Goal: Book appointment/travel/reservation

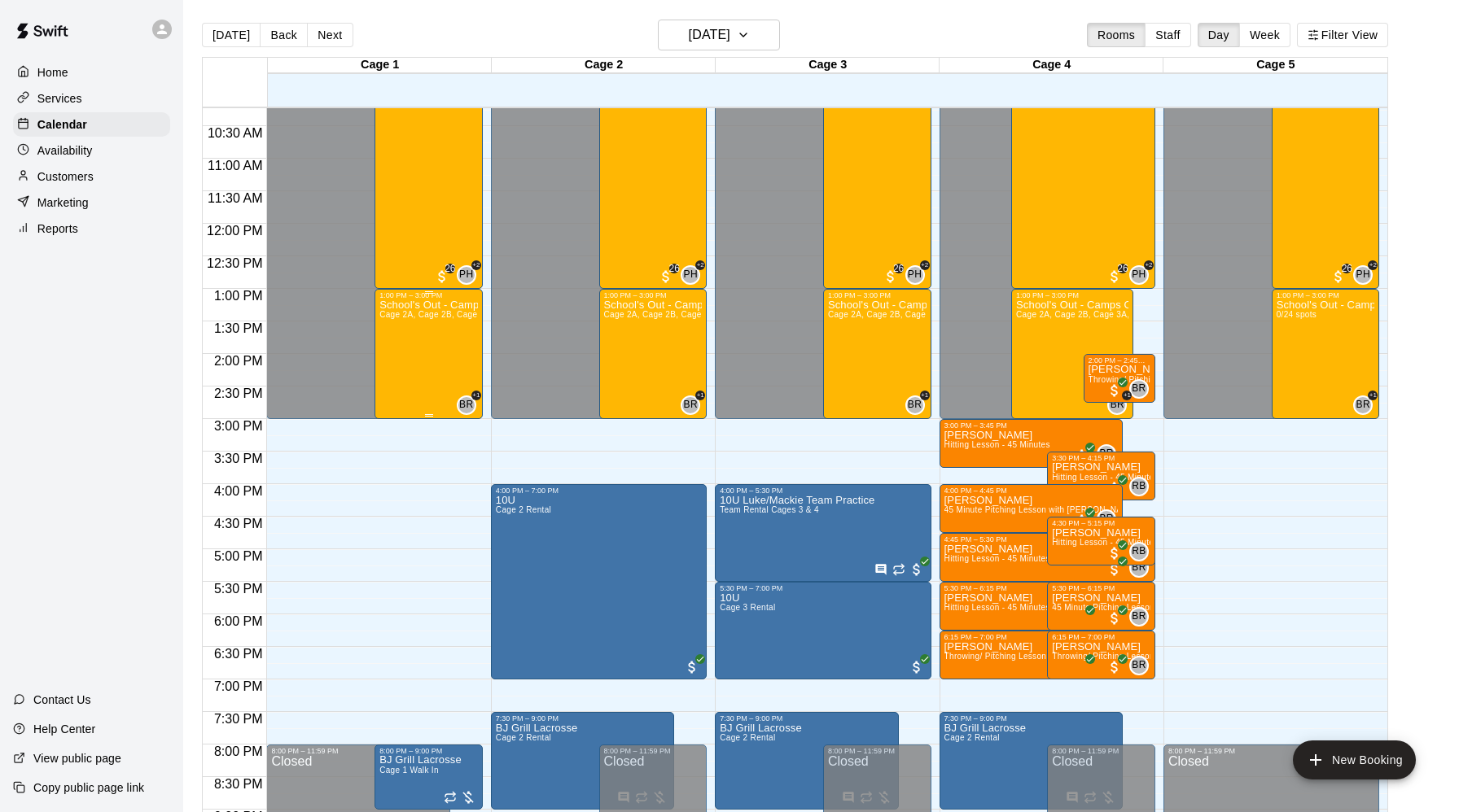
scroll to position [596, 0]
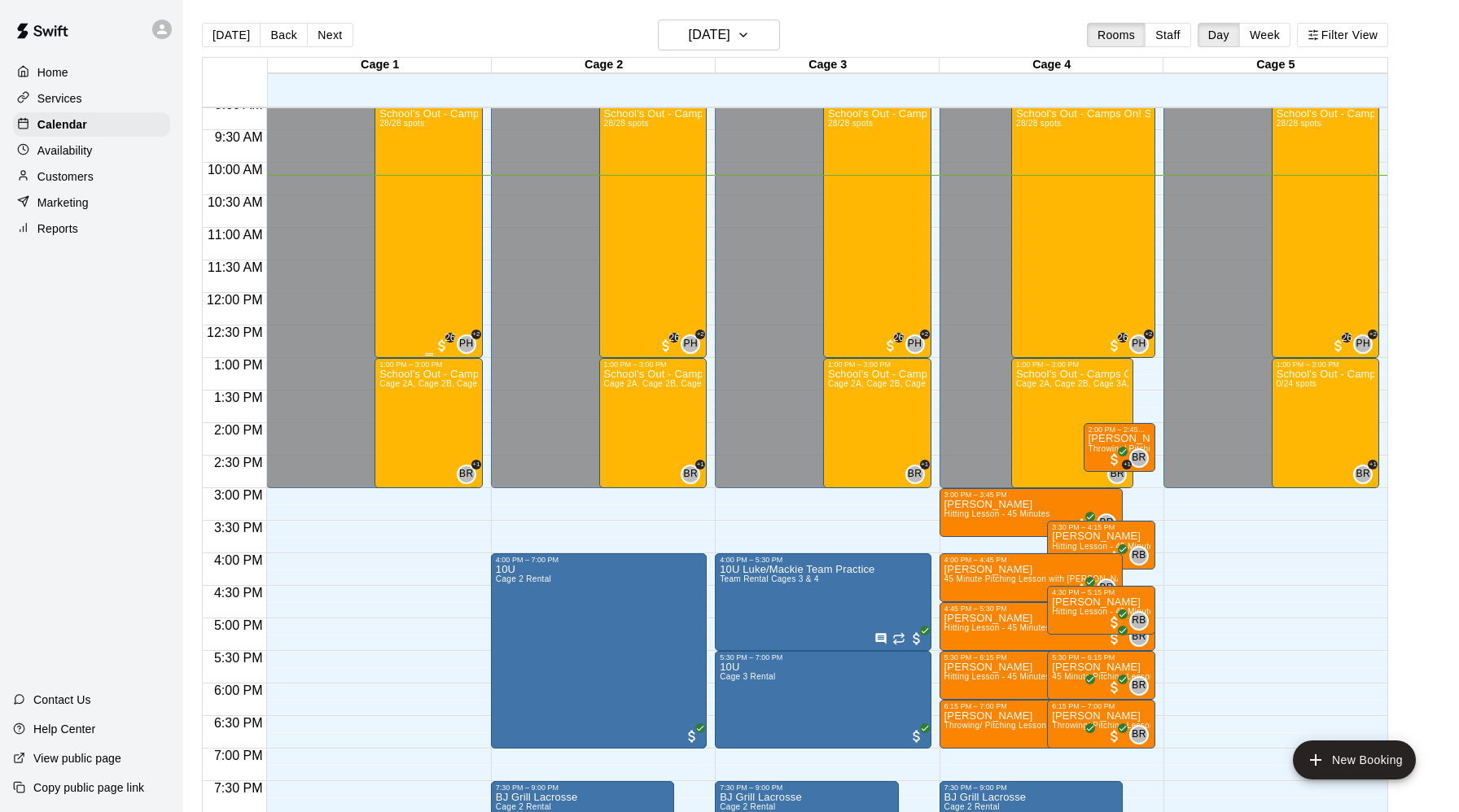
click at [413, 209] on div "School's Out - Camps On! Session 2 (October 13th) 28/28 spots" at bounding box center [429, 514] width 99 height 812
click at [392, 160] on img "edit" at bounding box center [396, 165] width 19 height 19
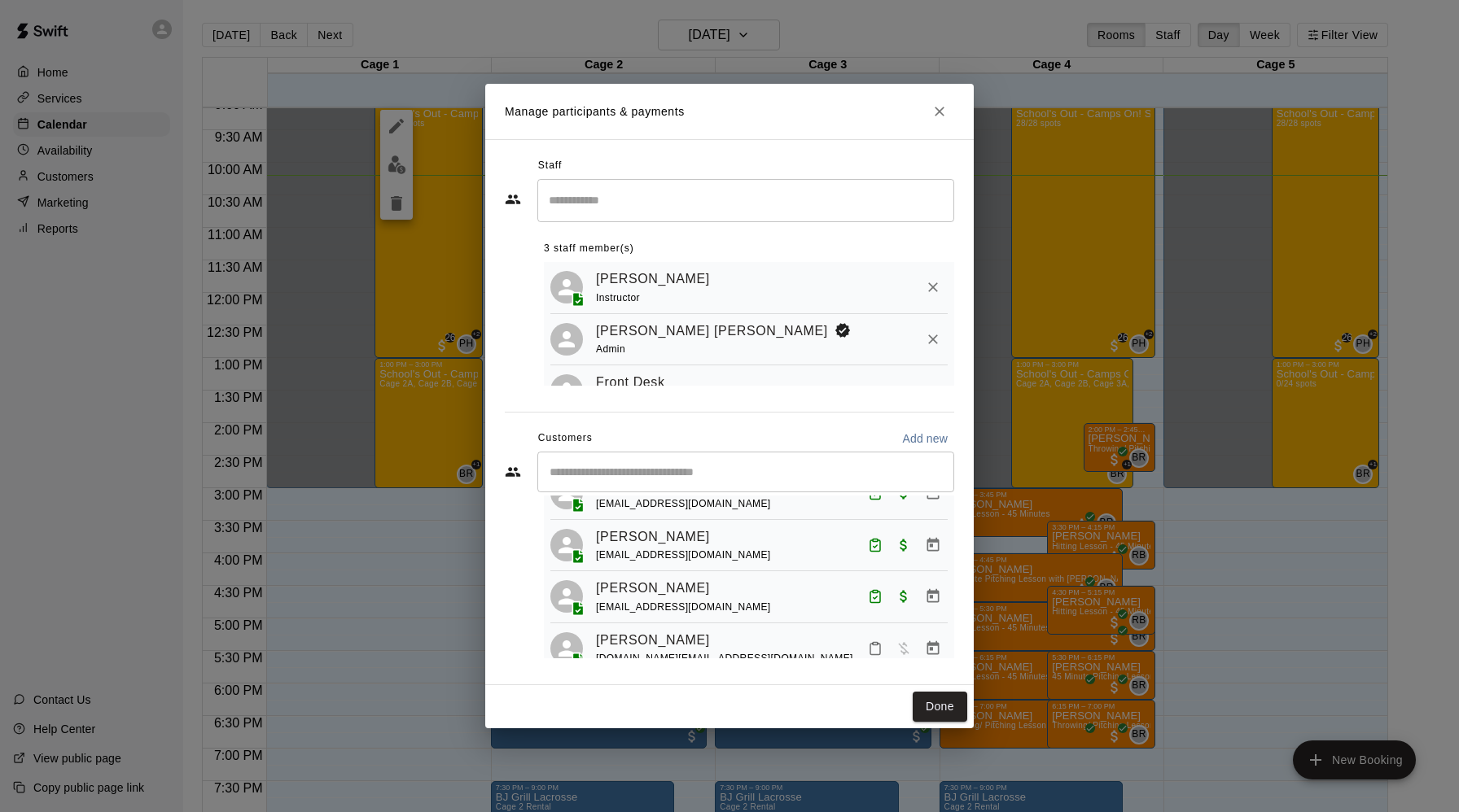
scroll to position [718, 0]
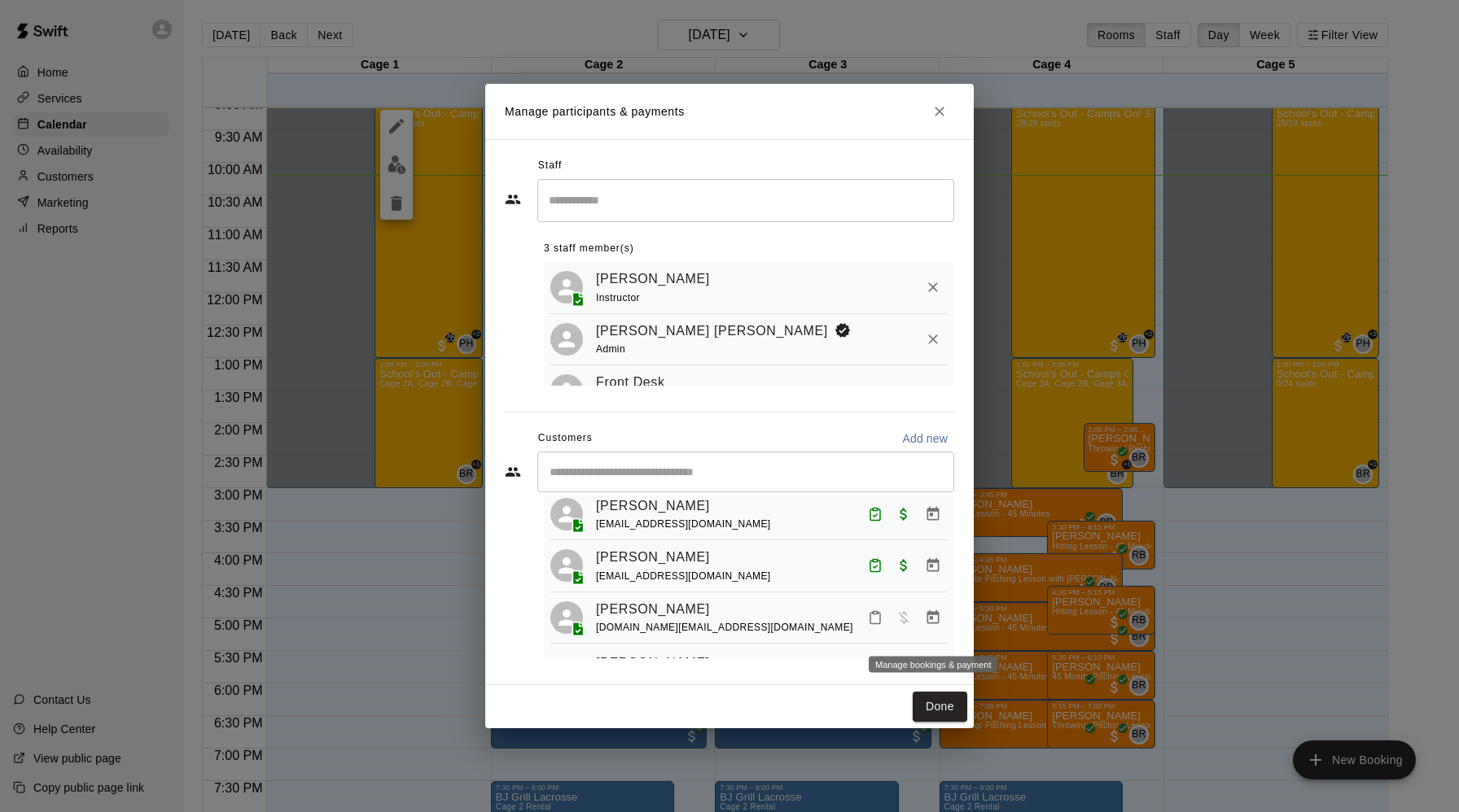
click at [931, 624] on icon "Manage bookings & payment" at bounding box center [933, 617] width 12 height 14
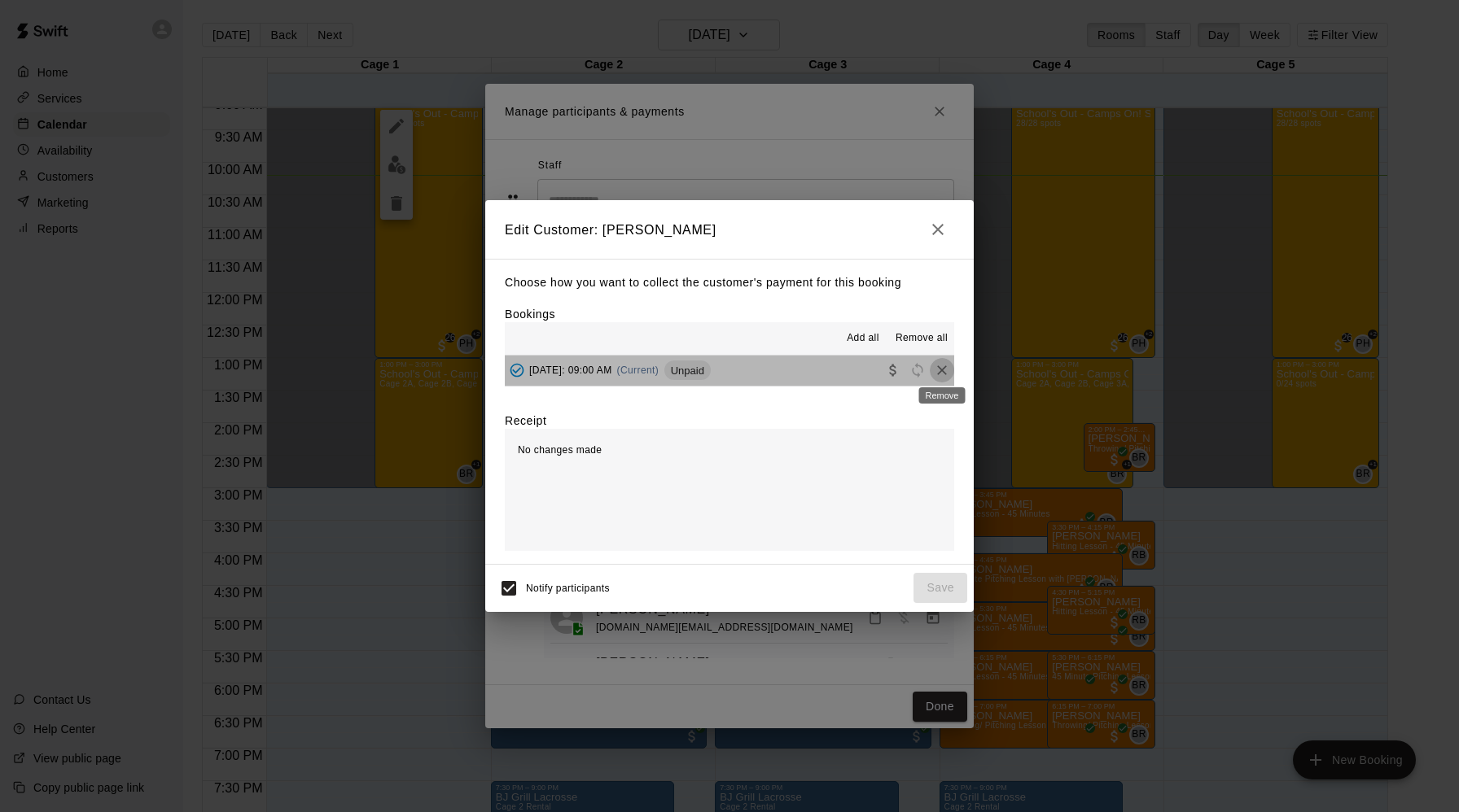
click at [944, 370] on icon "Remove" at bounding box center [942, 371] width 16 height 16
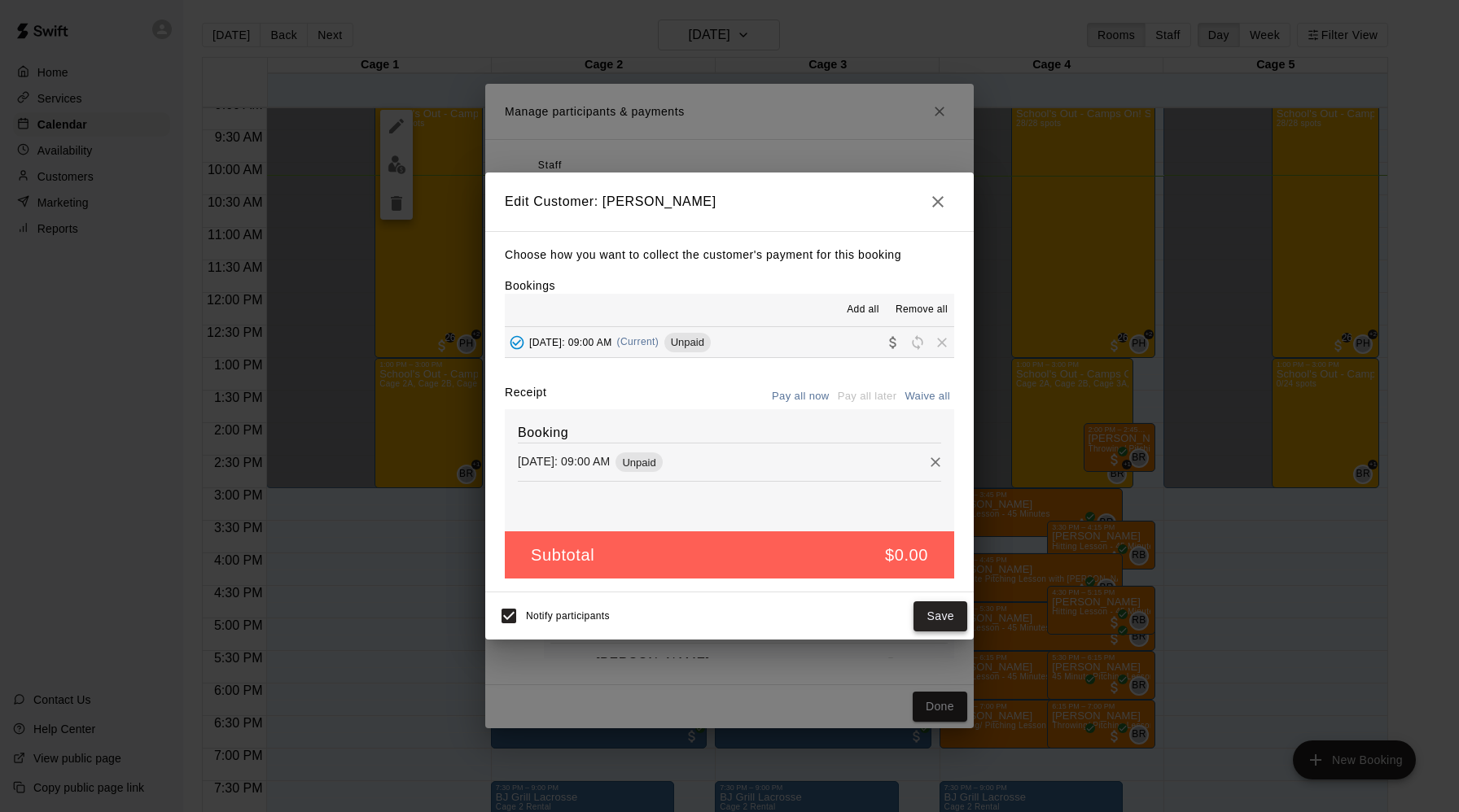
click at [946, 617] on button "Save" at bounding box center [940, 616] width 53 height 30
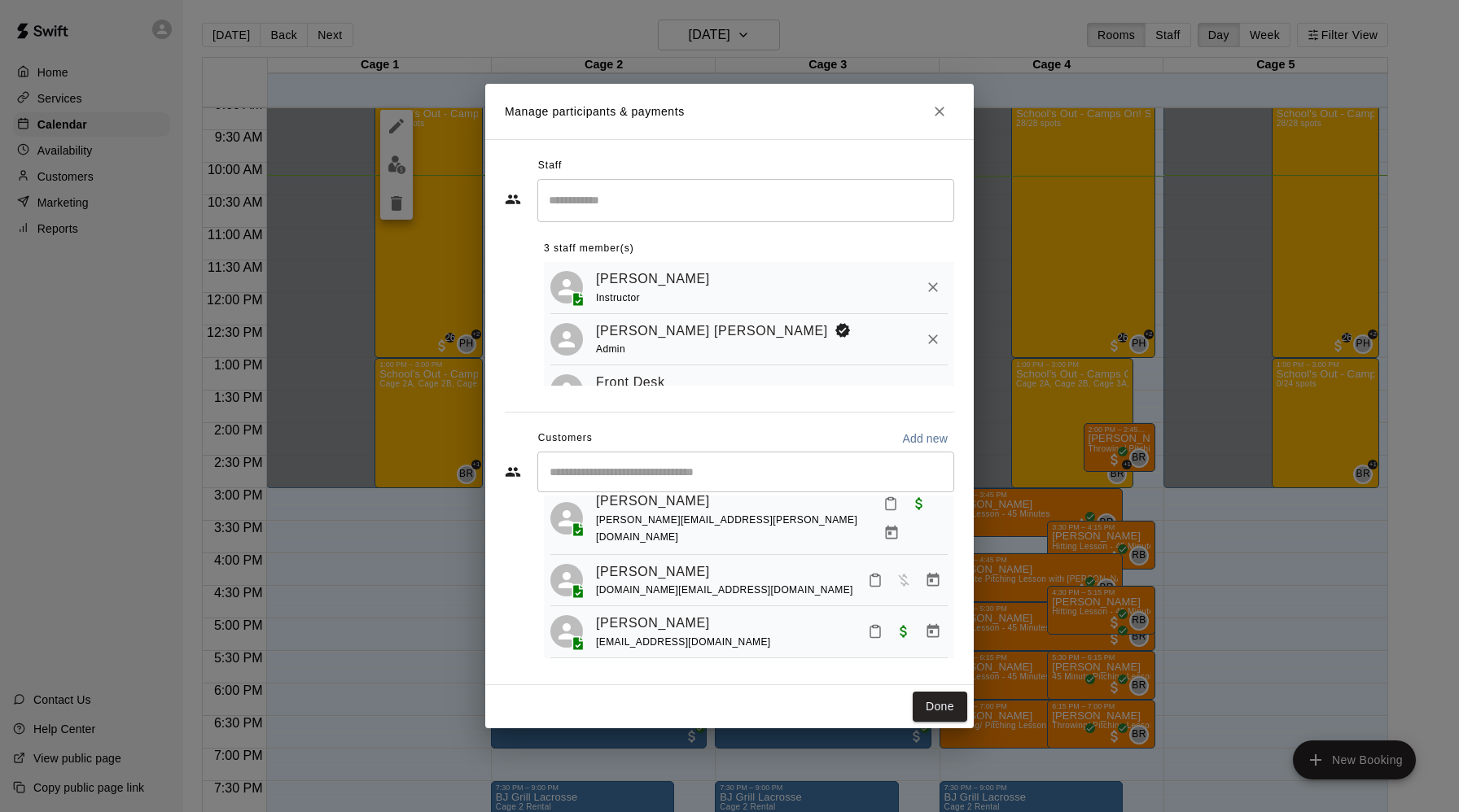
scroll to position [822, 0]
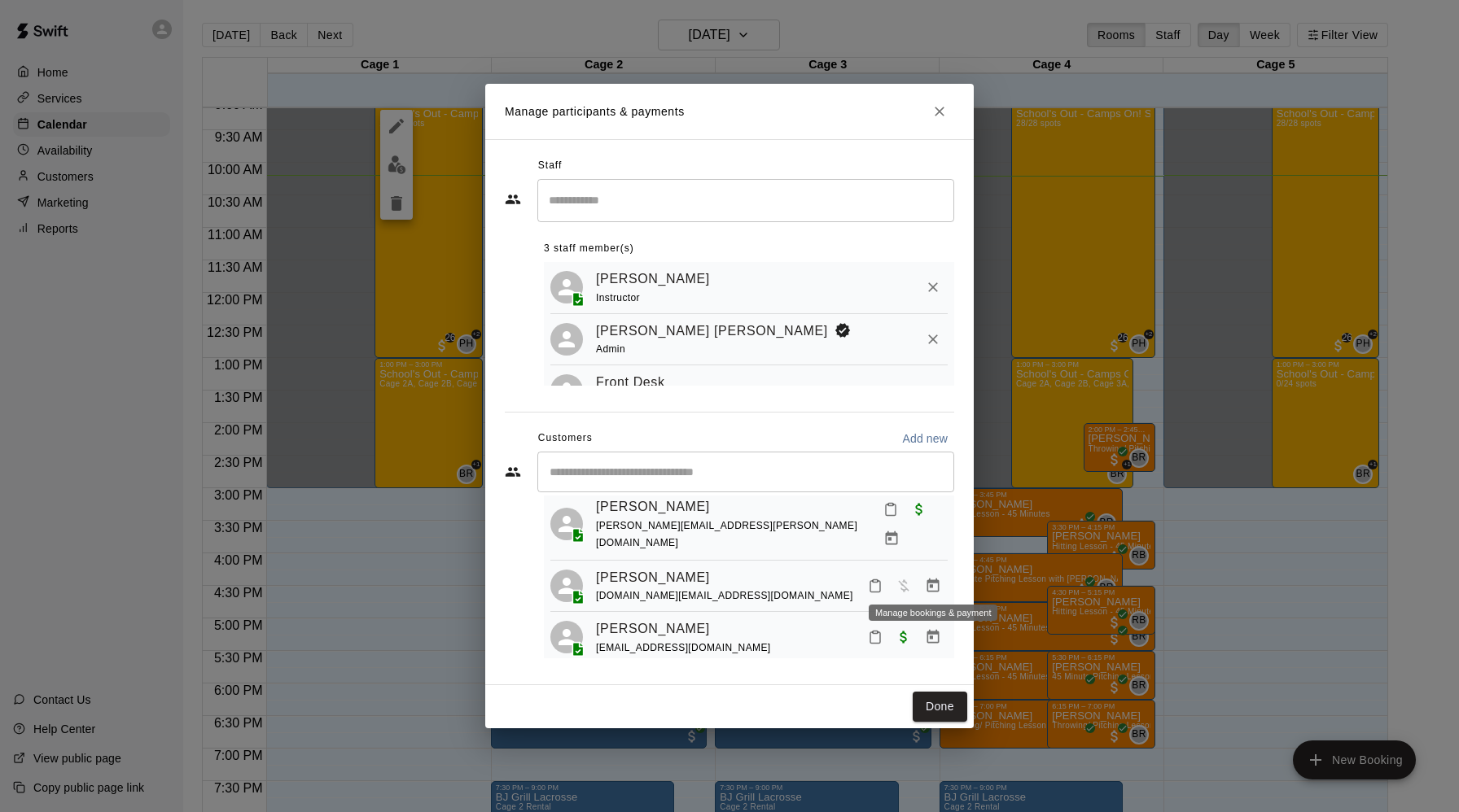
click at [934, 578] on icon "Manage bookings & payment" at bounding box center [933, 586] width 16 height 16
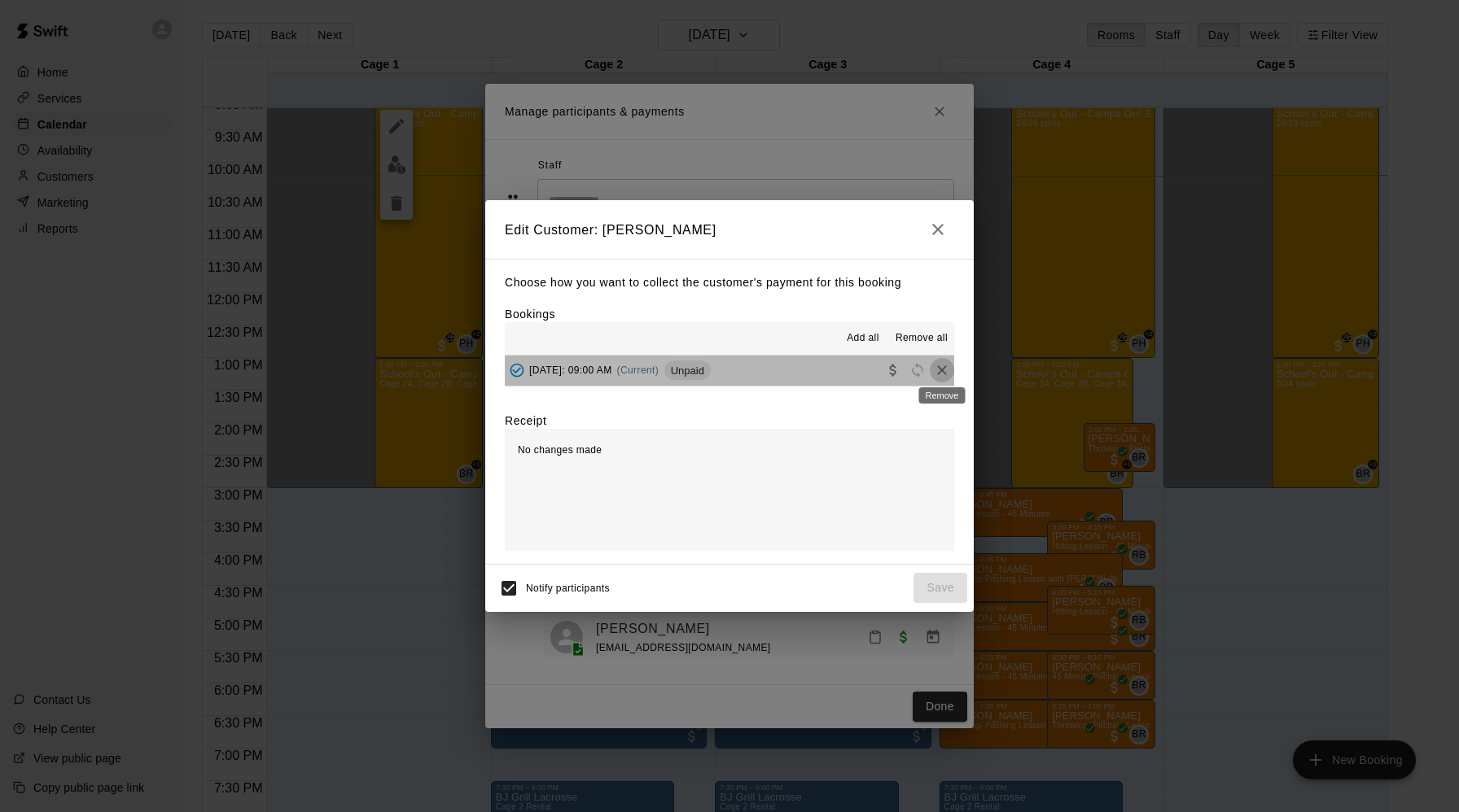
click at [943, 370] on icon "Remove" at bounding box center [942, 370] width 10 height 10
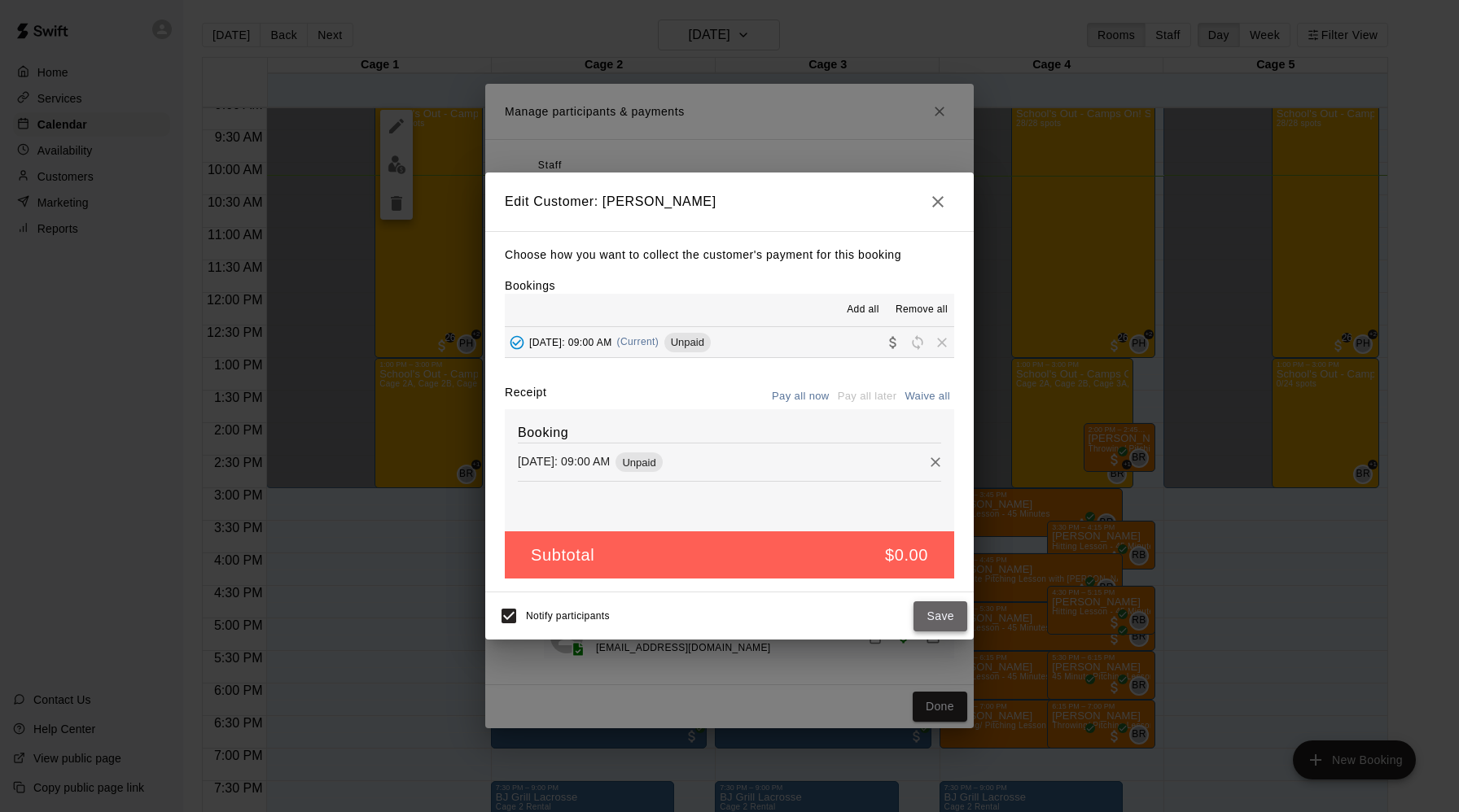
click at [933, 611] on button "Save" at bounding box center [940, 616] width 53 height 30
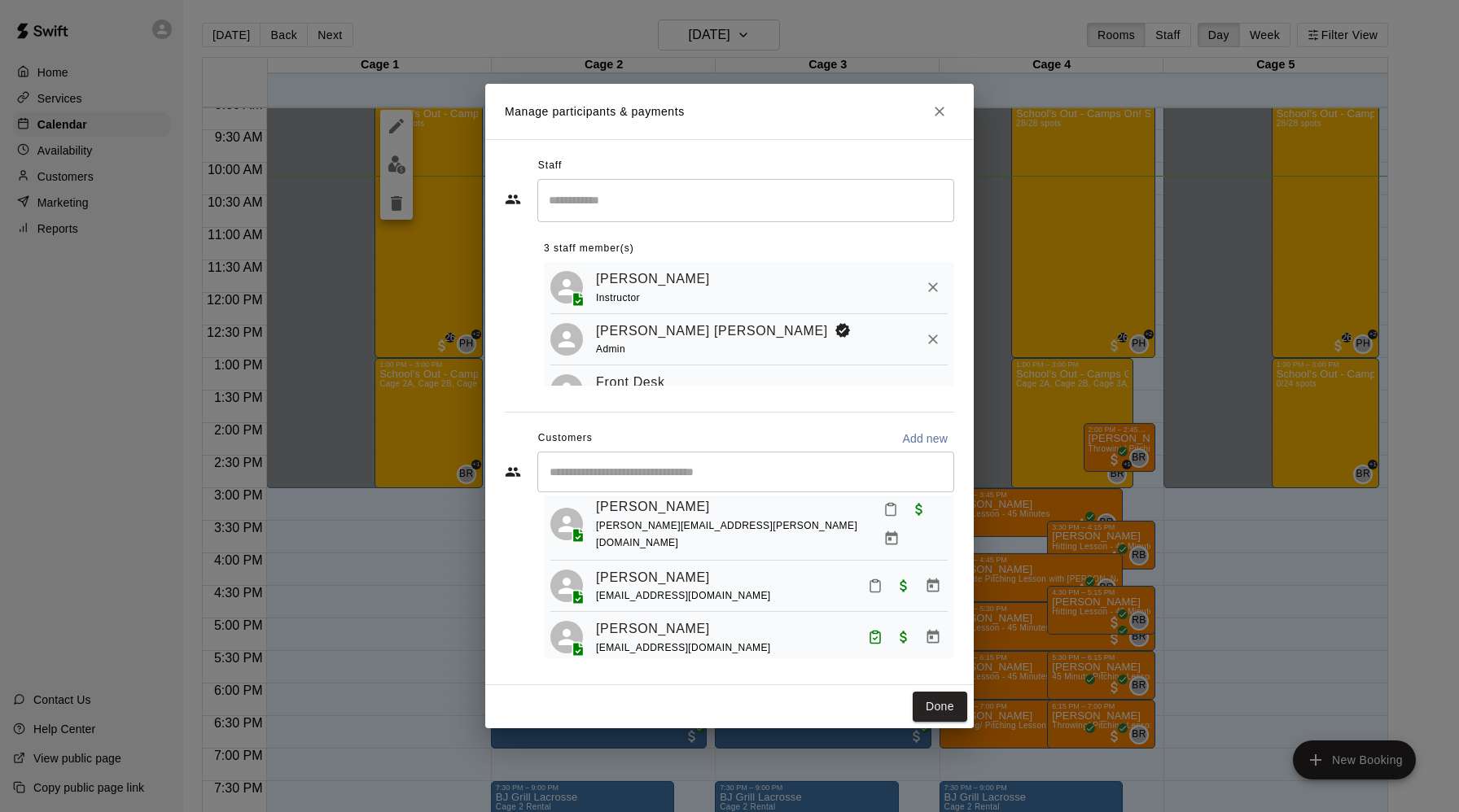
click at [442, 619] on div "Manage participants & payments Staff ​ 3 staff member(s) Mason Hodges Instructo…" at bounding box center [729, 406] width 1459 height 812
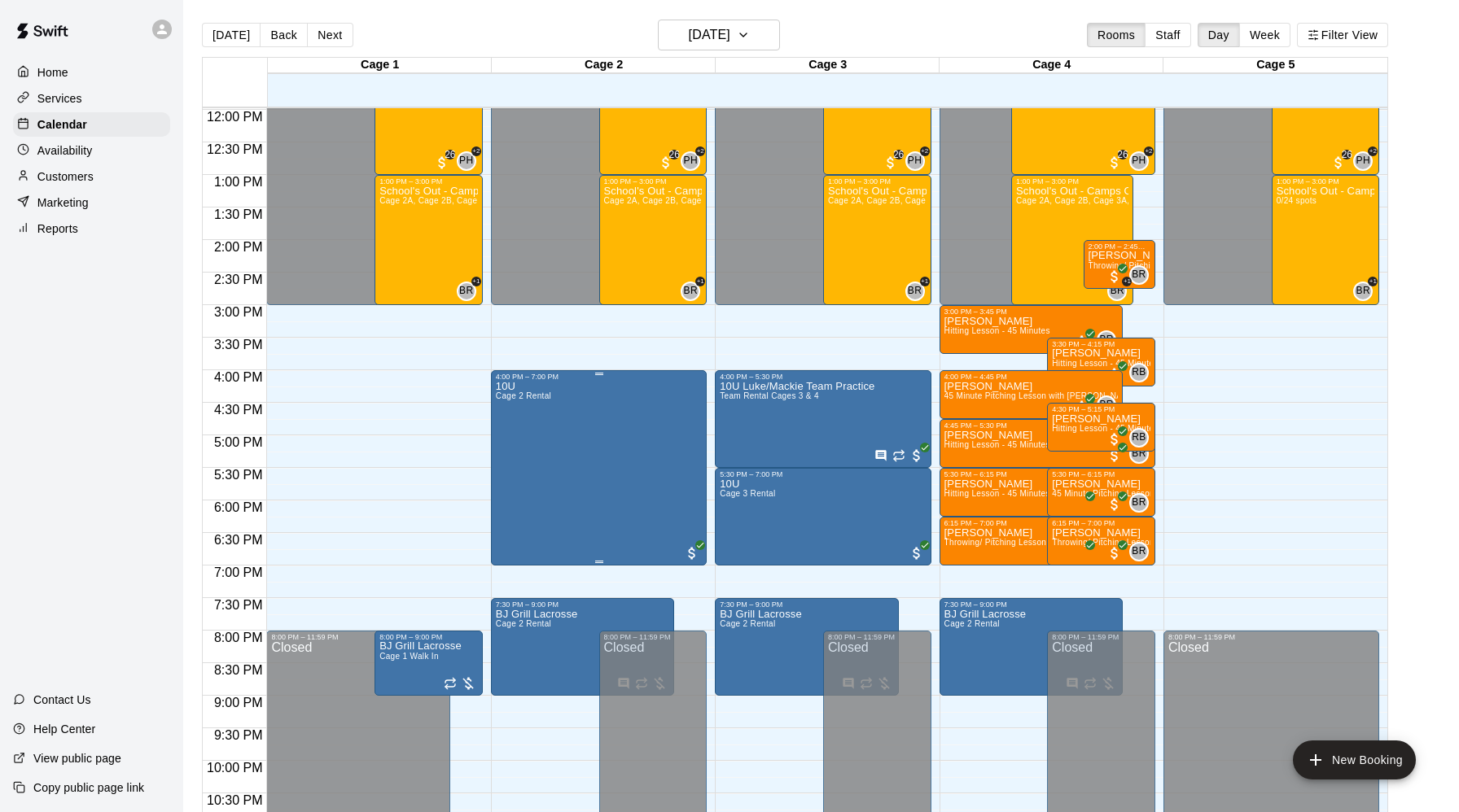
scroll to position [841, 0]
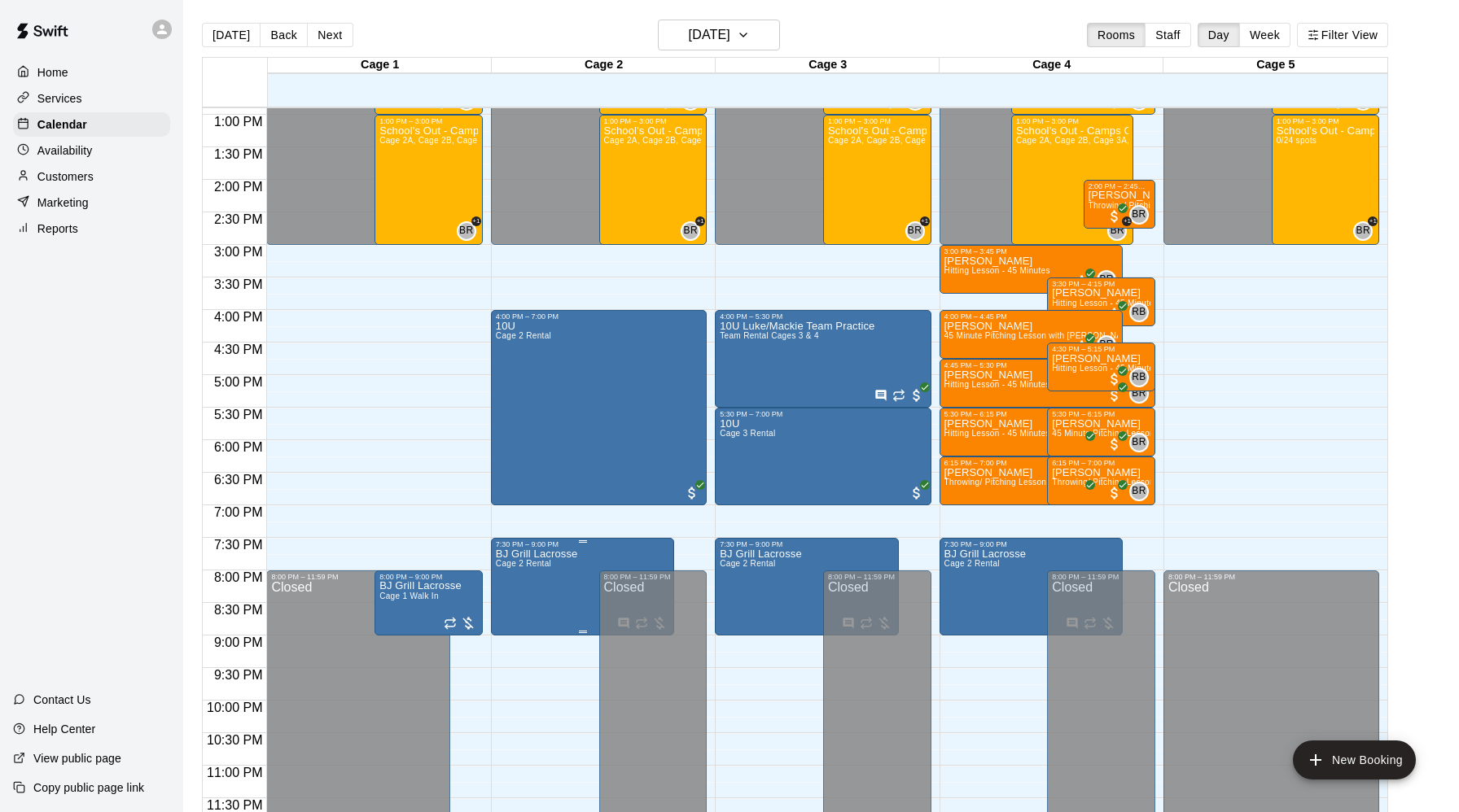
click at [321, 386] on div at bounding box center [729, 406] width 1459 height 812
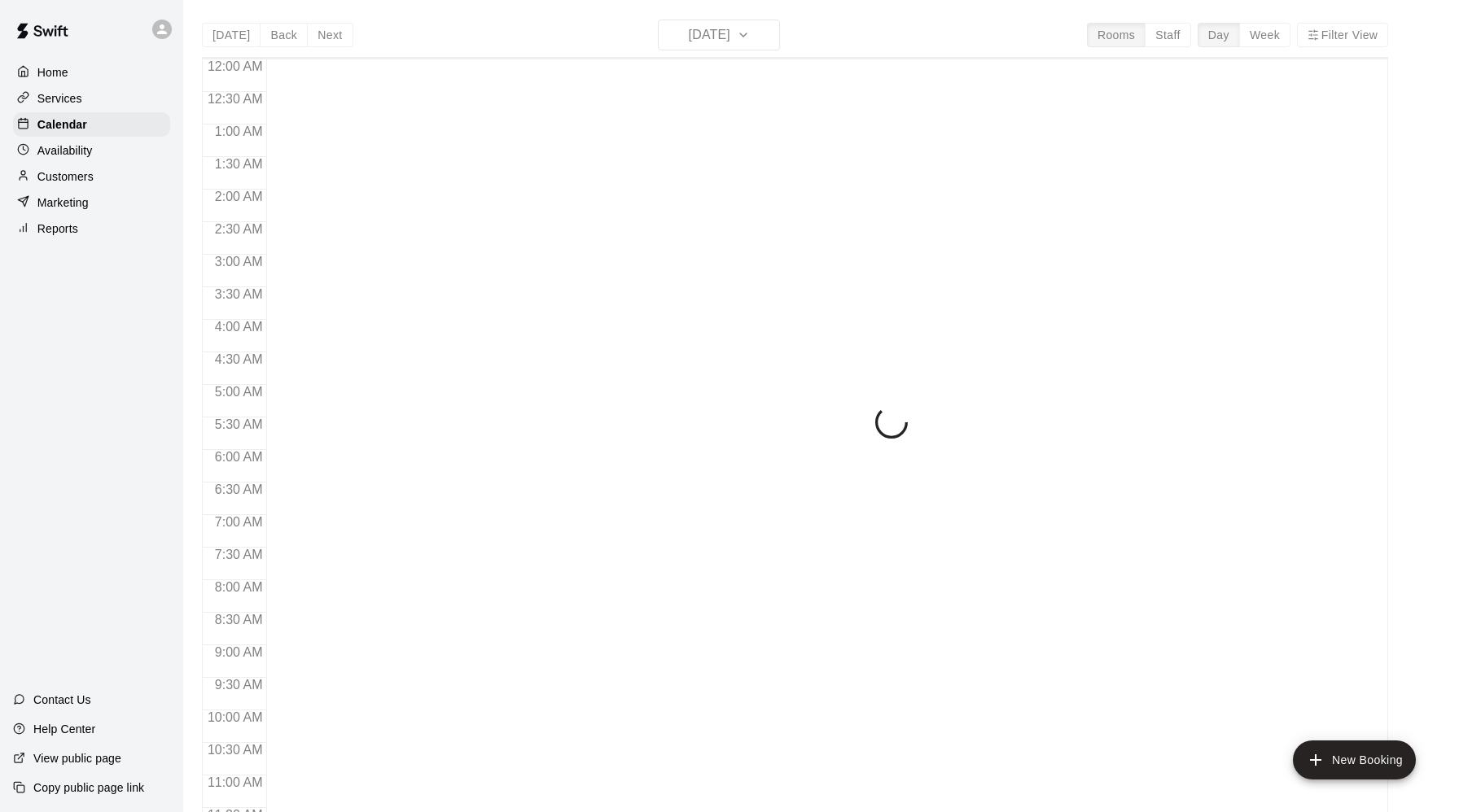
scroll to position [666, 0]
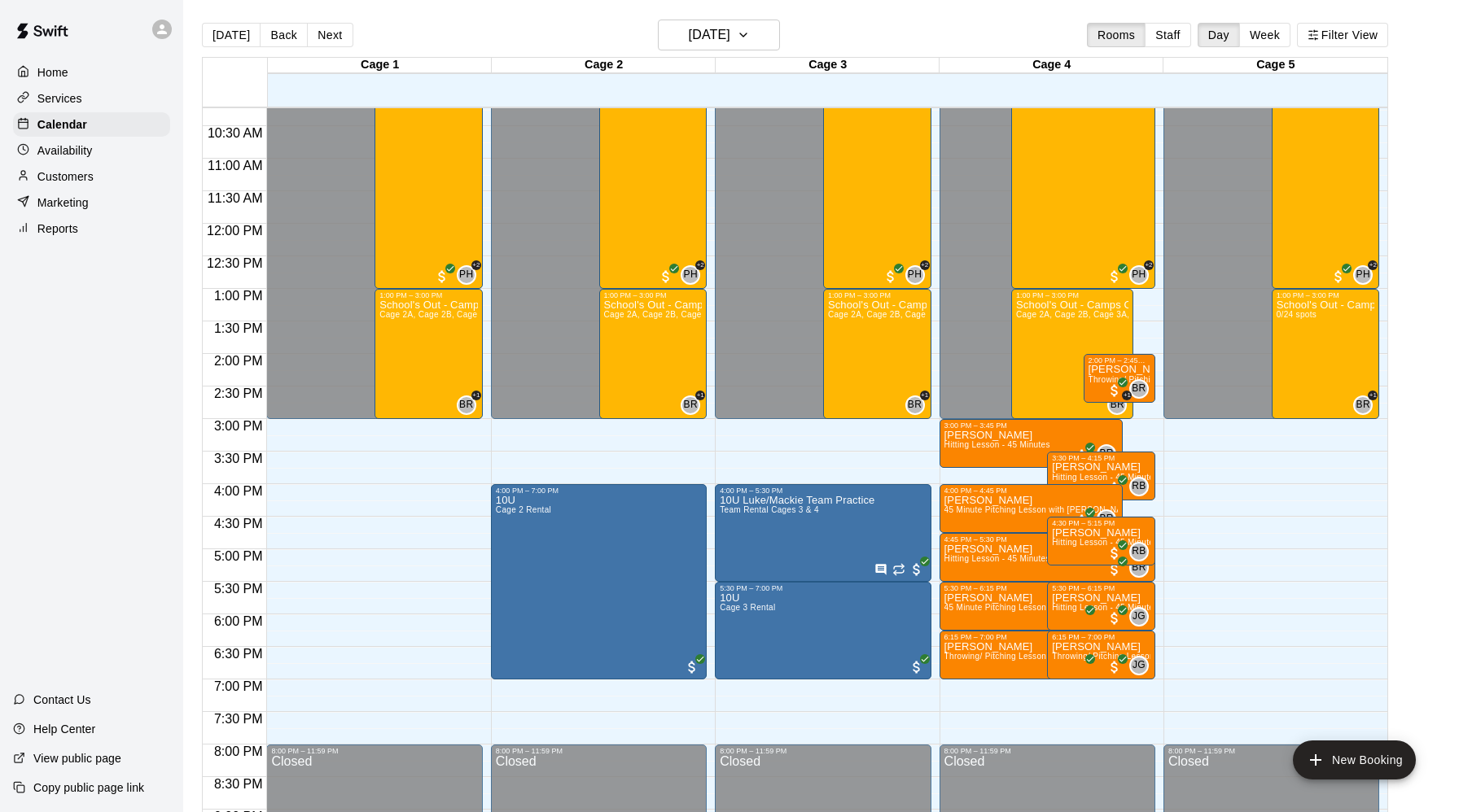
click at [559, 699] on div "12:00 AM – 3:00 PM Closed 4:00 PM – 7:00 PM 10U Cage 2 Rental 9:00 AM – 1:00 PM…" at bounding box center [599, 224] width 216 height 1562
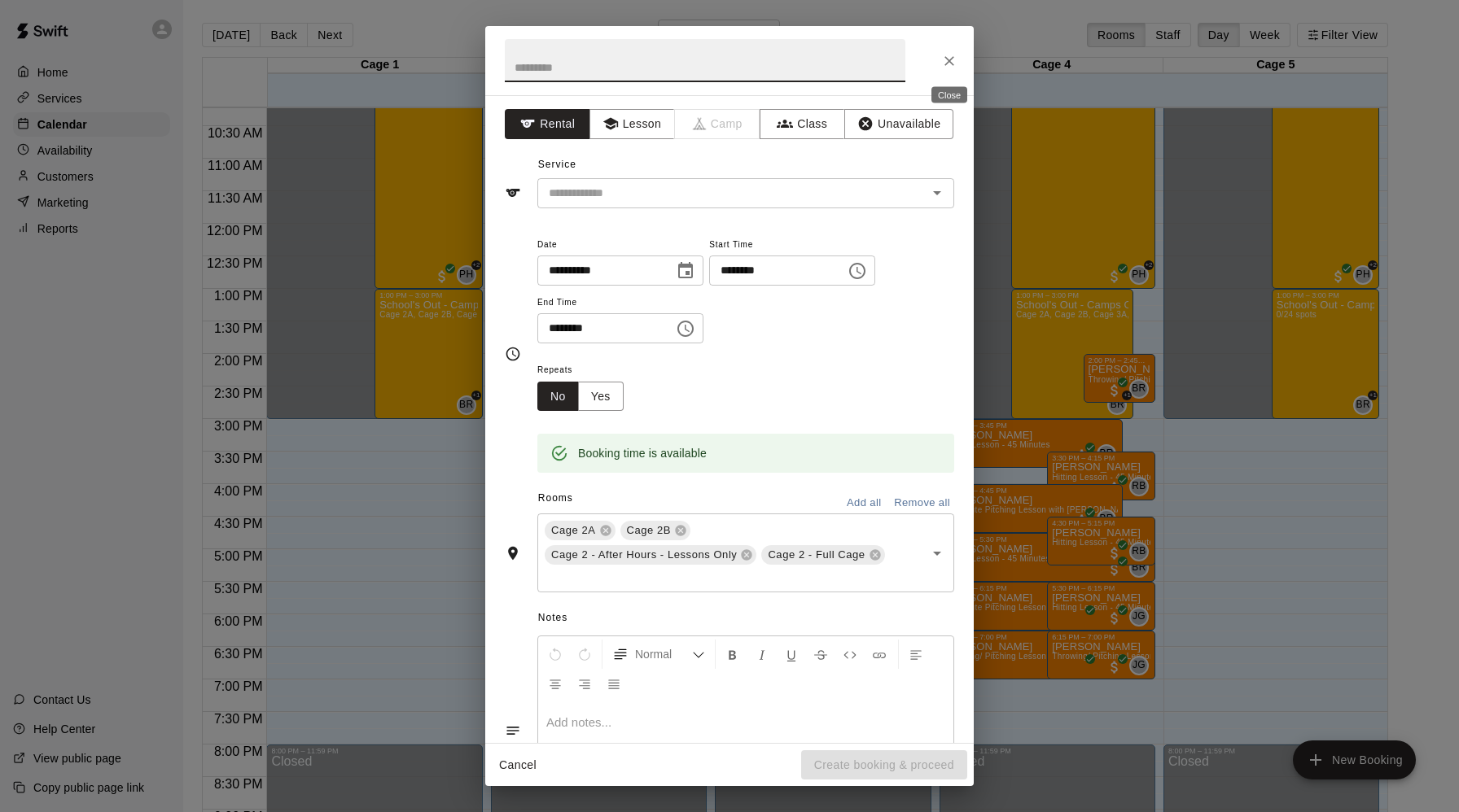
click at [948, 60] on icon "Close" at bounding box center [949, 61] width 10 height 10
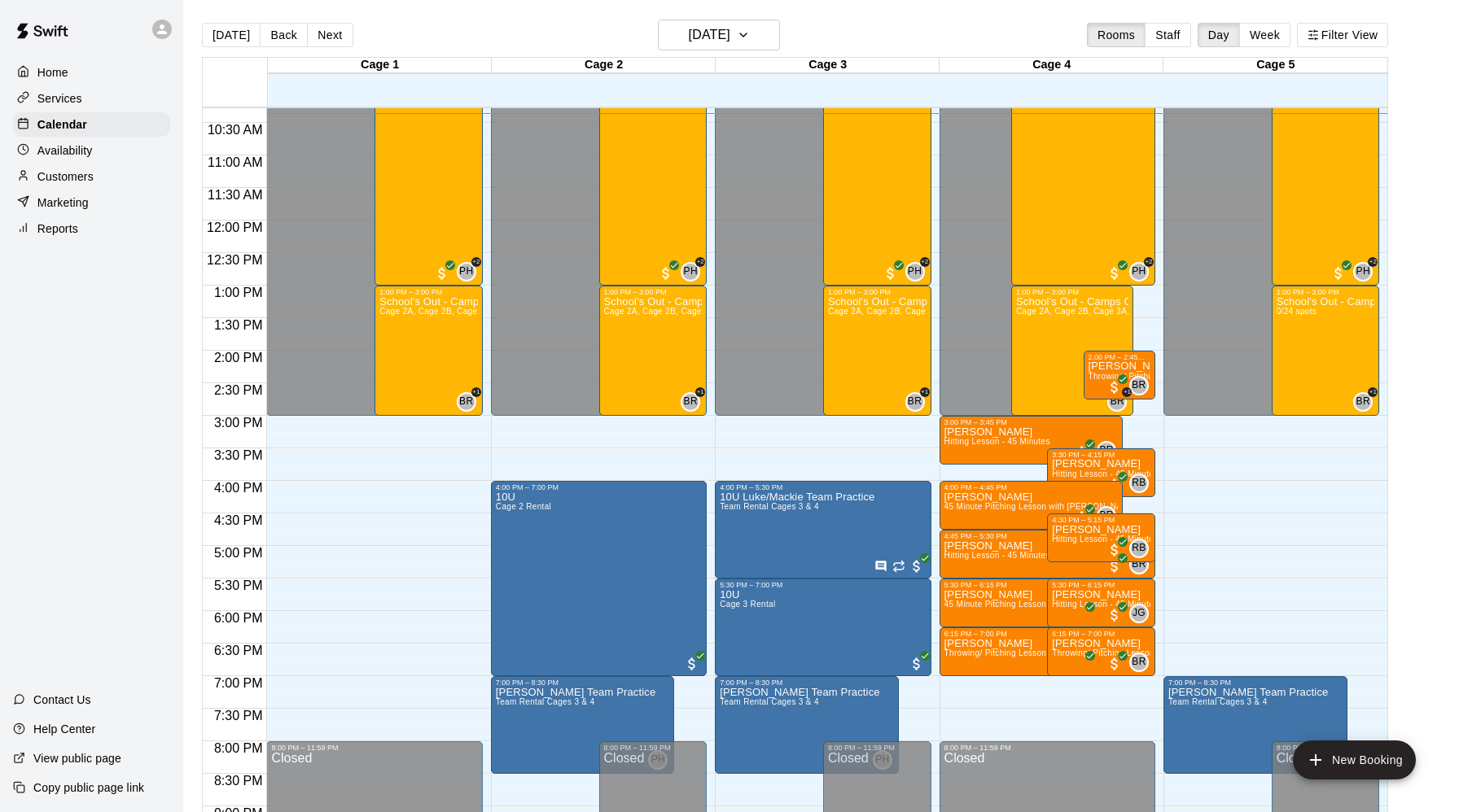
scroll to position [26, 0]
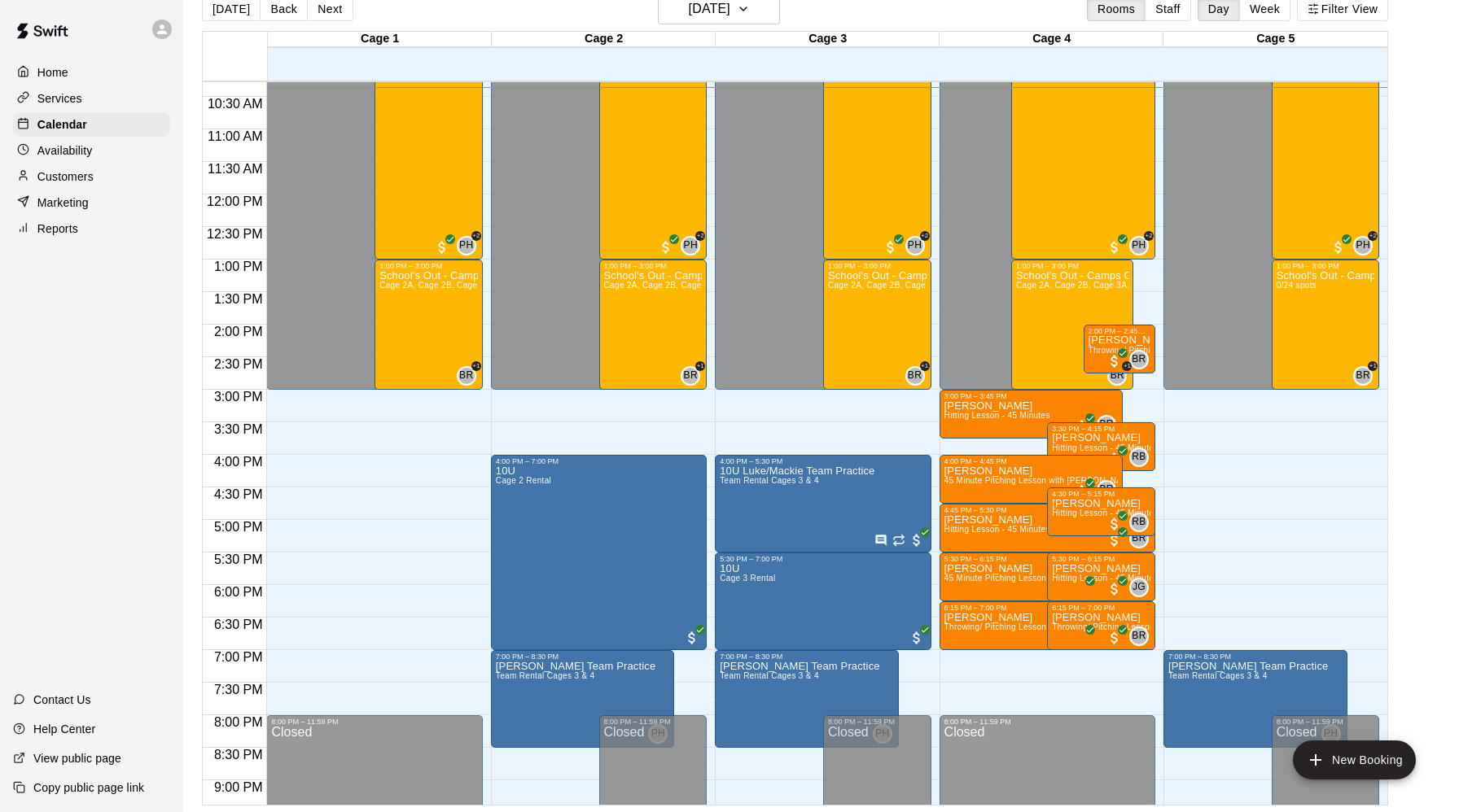
click at [0, 6] on link at bounding box center [42, 32] width 84 height 52
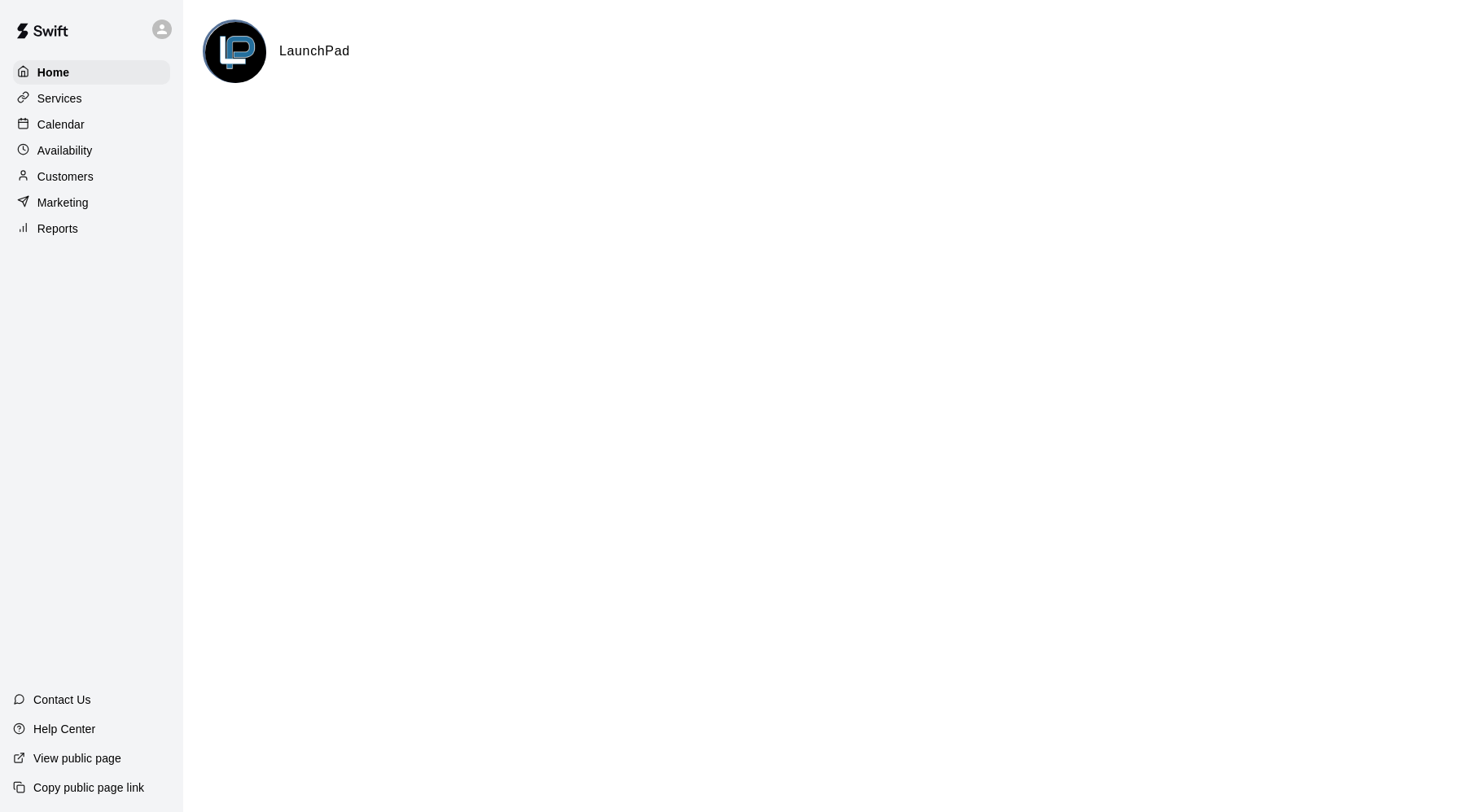
click at [0, 119] on div "Home Services Calendar Availability Customers Marketing Reports" at bounding box center [92, 150] width 183 height 184
click at [0, 811] on div "Home Services Calendar Availability Customers Marketing Reports Contact Us Help…" at bounding box center [92, 406] width 183 height 812
click at [0, 811] on div "Contact Us Help Center View public page Copy public page link" at bounding box center [92, 749] width 183 height 127
click at [0, 809] on div "Contact Us Help Center View public page Copy public page link" at bounding box center [92, 749] width 183 height 127
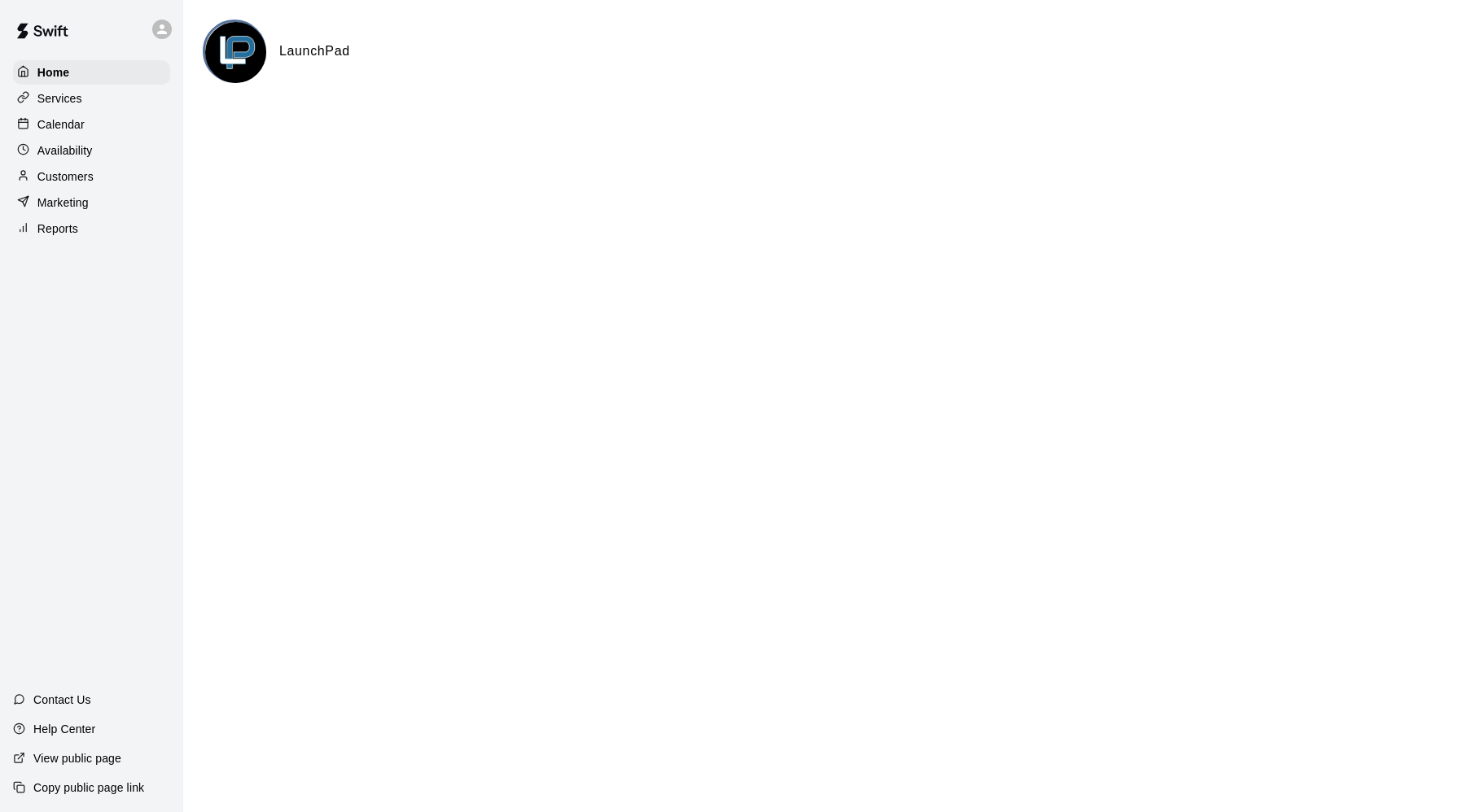
click at [0, 809] on div "Contact Us Help Center View public page Copy public page link" at bounding box center [92, 749] width 183 height 127
click at [60, 129] on p "Calendar" at bounding box center [61, 124] width 47 height 16
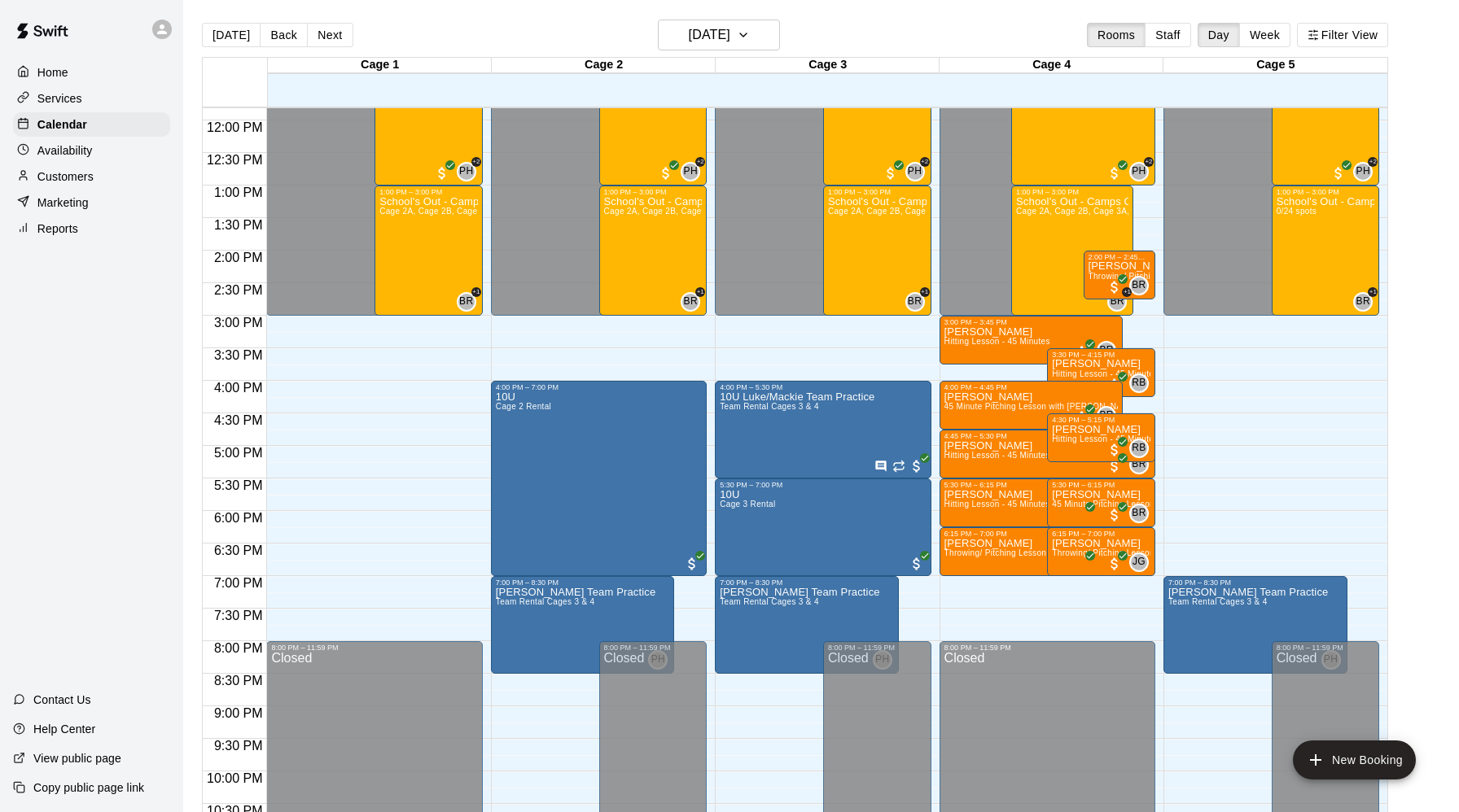
scroll to position [776, 0]
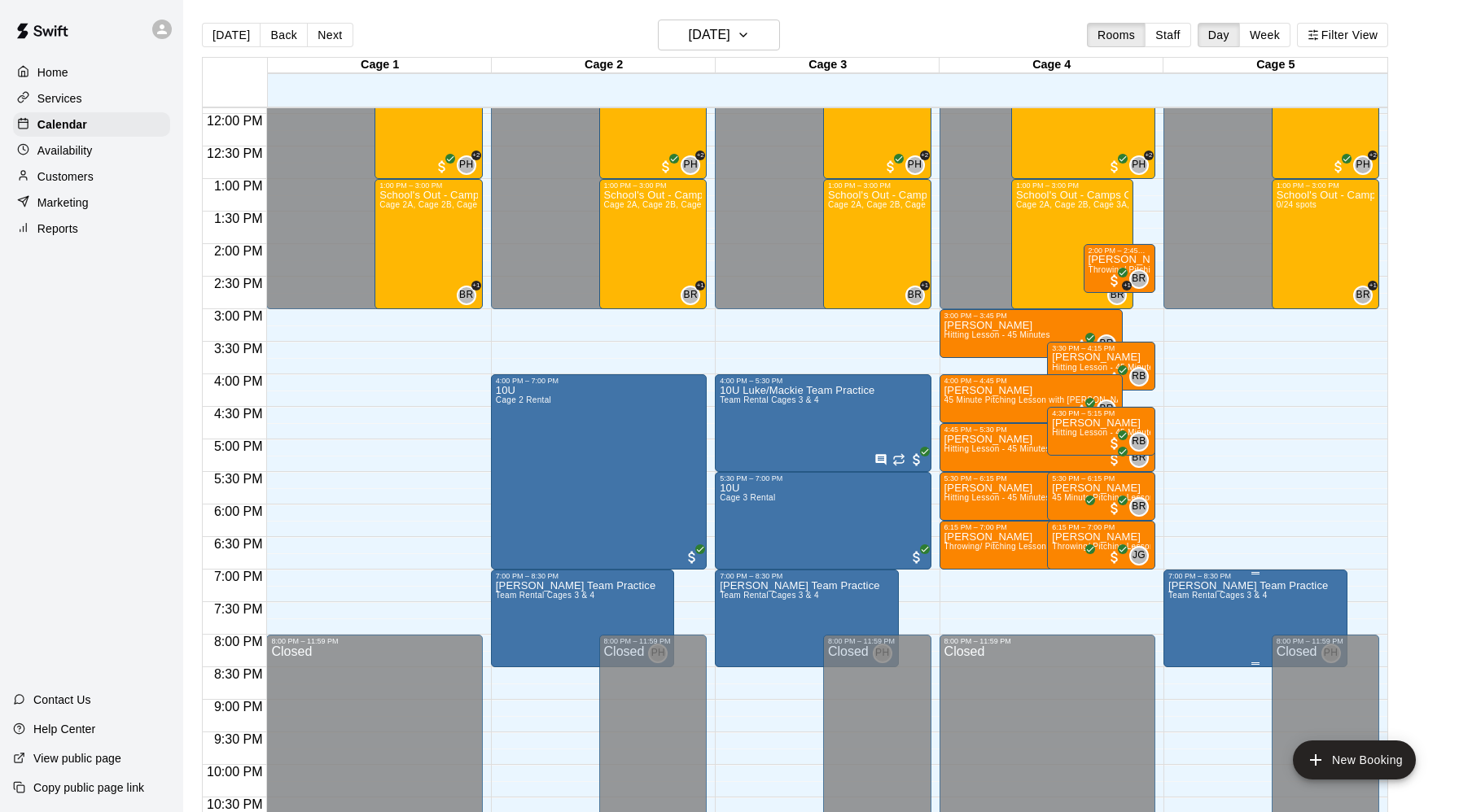
click at [1211, 592] on span "Team Rental Cages 3 & 4" at bounding box center [1219, 595] width 100 height 9
click at [1187, 690] on icon "delete" at bounding box center [1184, 686] width 12 height 14
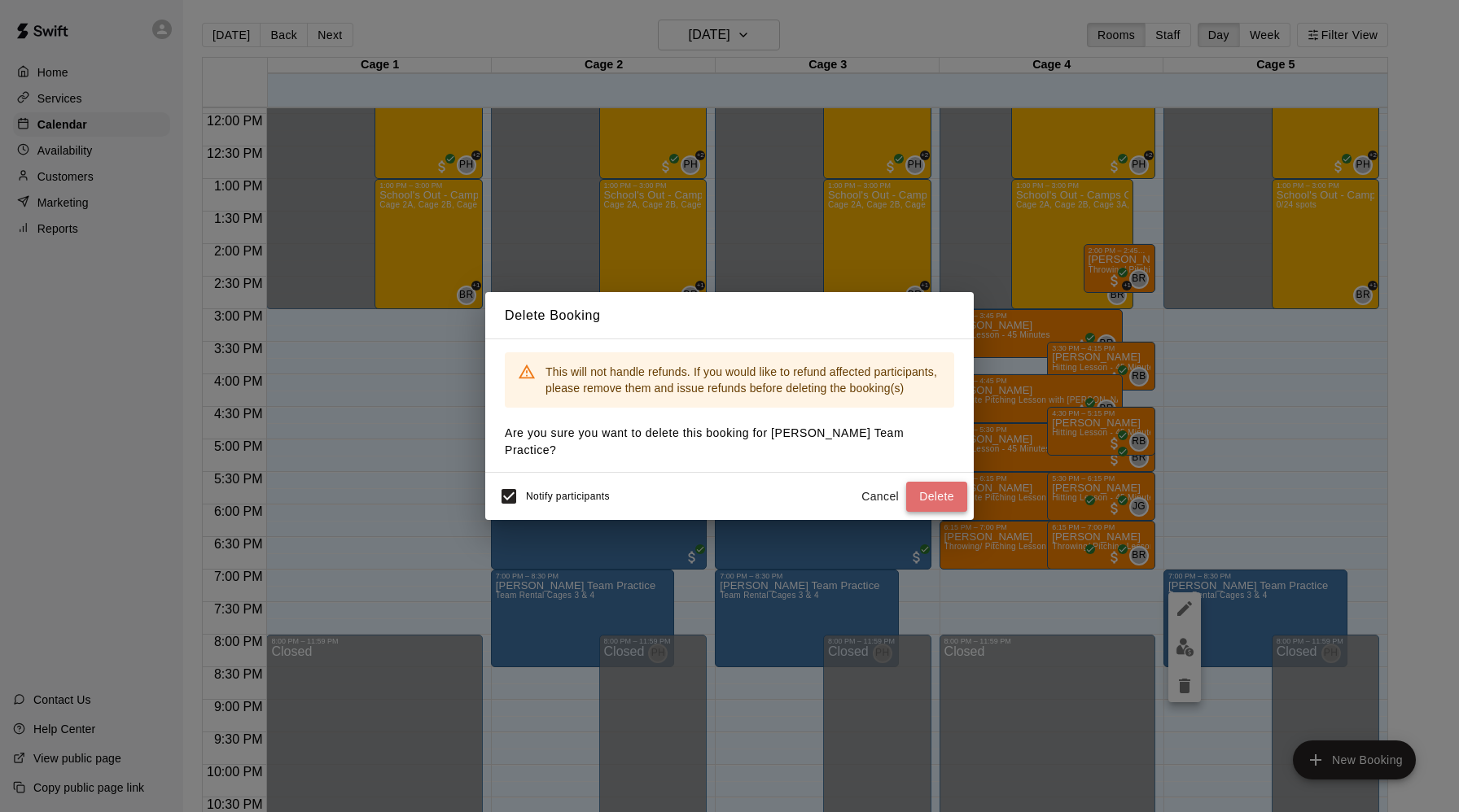
click at [928, 487] on button "Delete" at bounding box center [937, 497] width 61 height 30
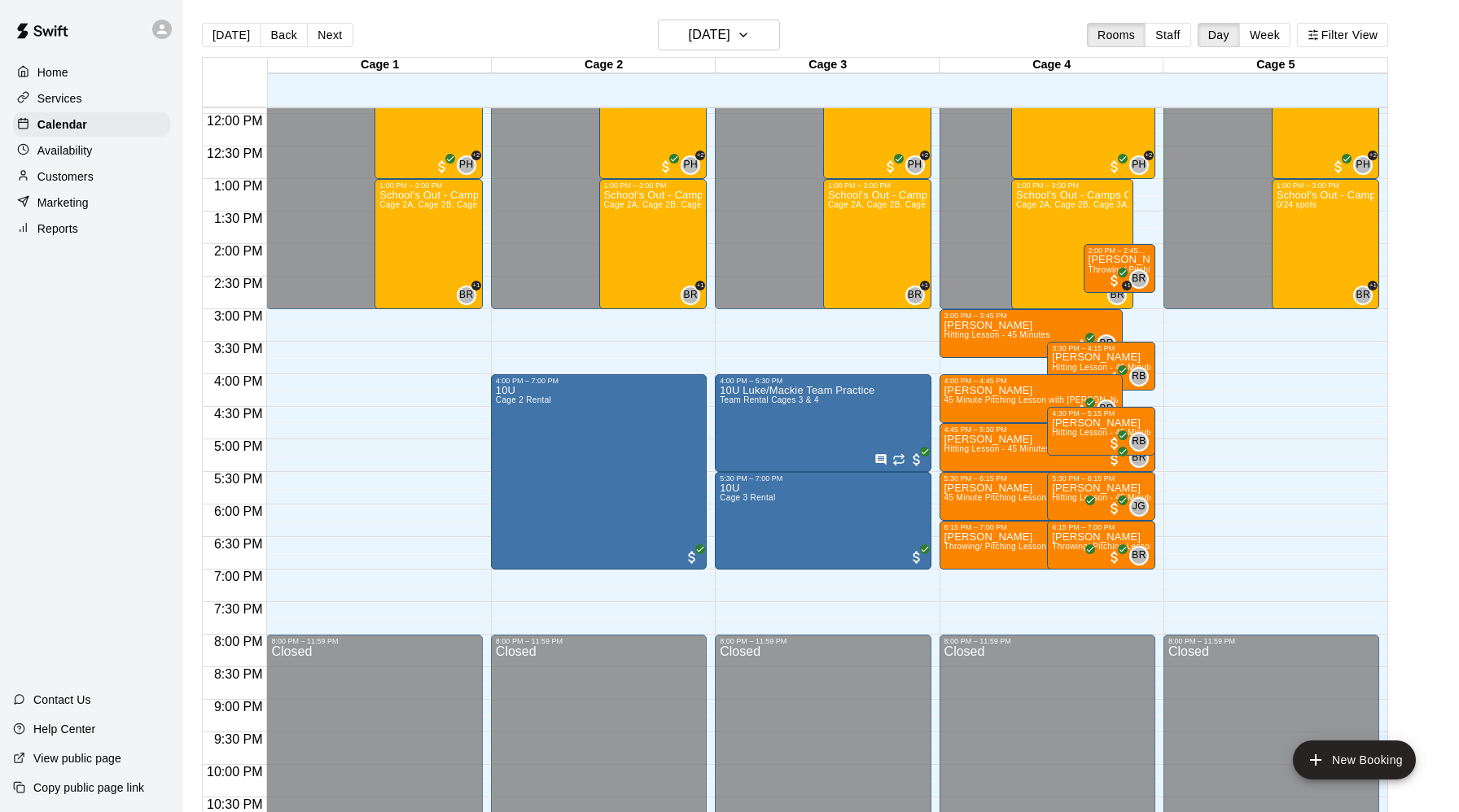
click at [546, 583] on div "12:00 AM – 3:00 PM Closed 4:00 PM – 7:00 PM 10U Cage 2 Rental 9:00 AM – 1:00 PM…" at bounding box center [599, 114] width 216 height 1562
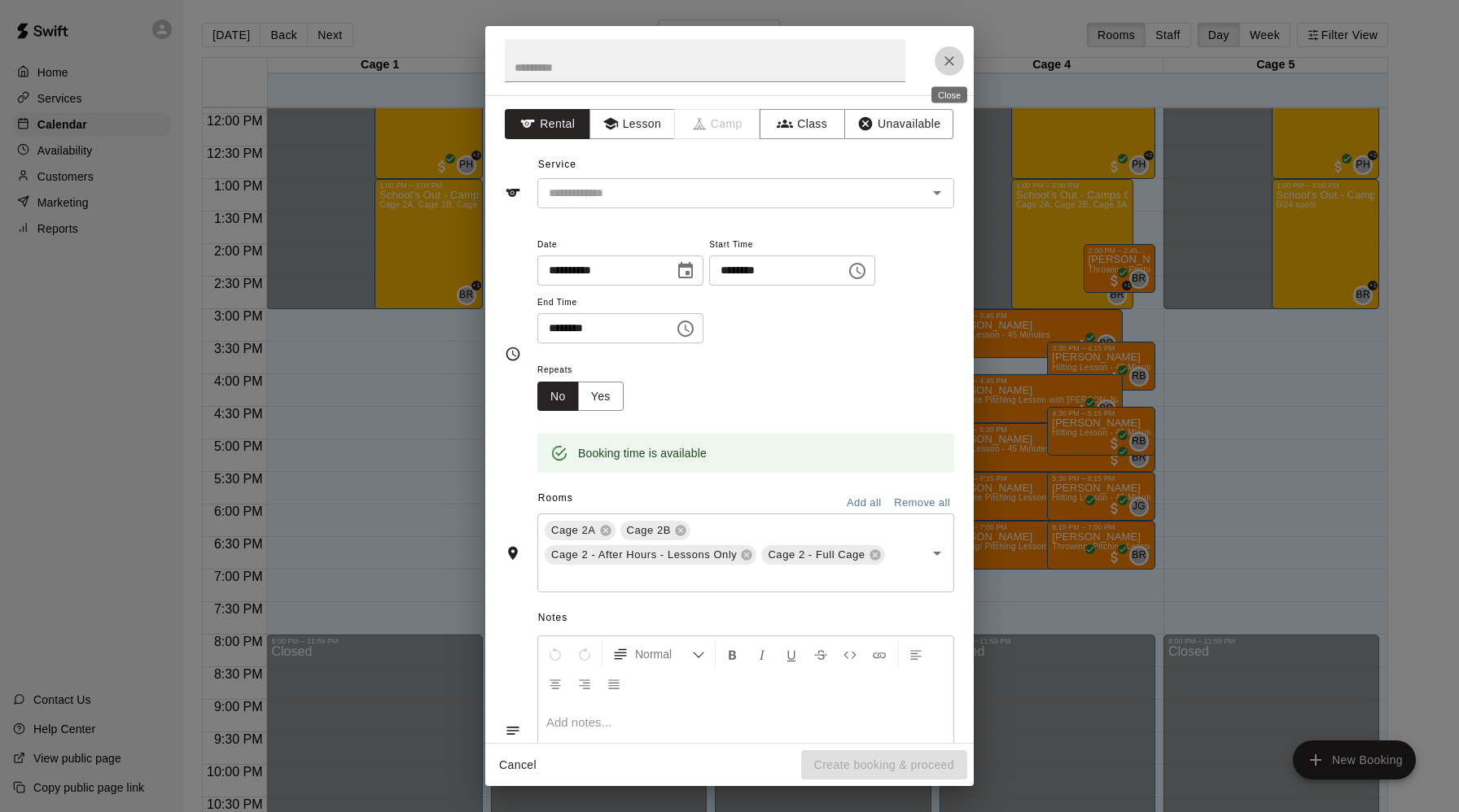
click at [950, 55] on icon "Close" at bounding box center [949, 61] width 16 height 16
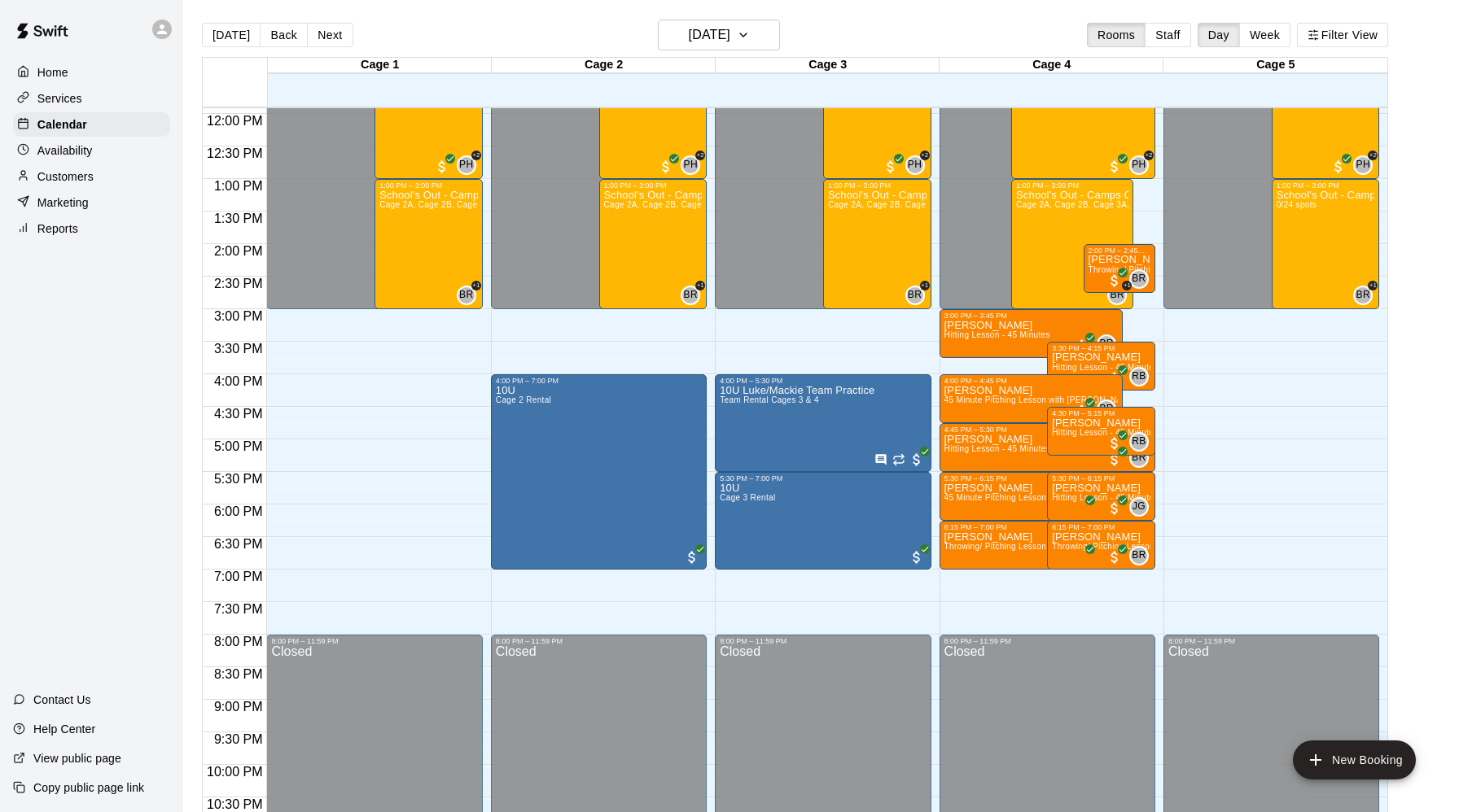
click at [1057, 598] on div "12:00 AM – 3:00 PM Closed 3:00 PM – 3:45 PM Finn Cornelius Hitting Lesson - 45 …" at bounding box center [1047, 114] width 216 height 1562
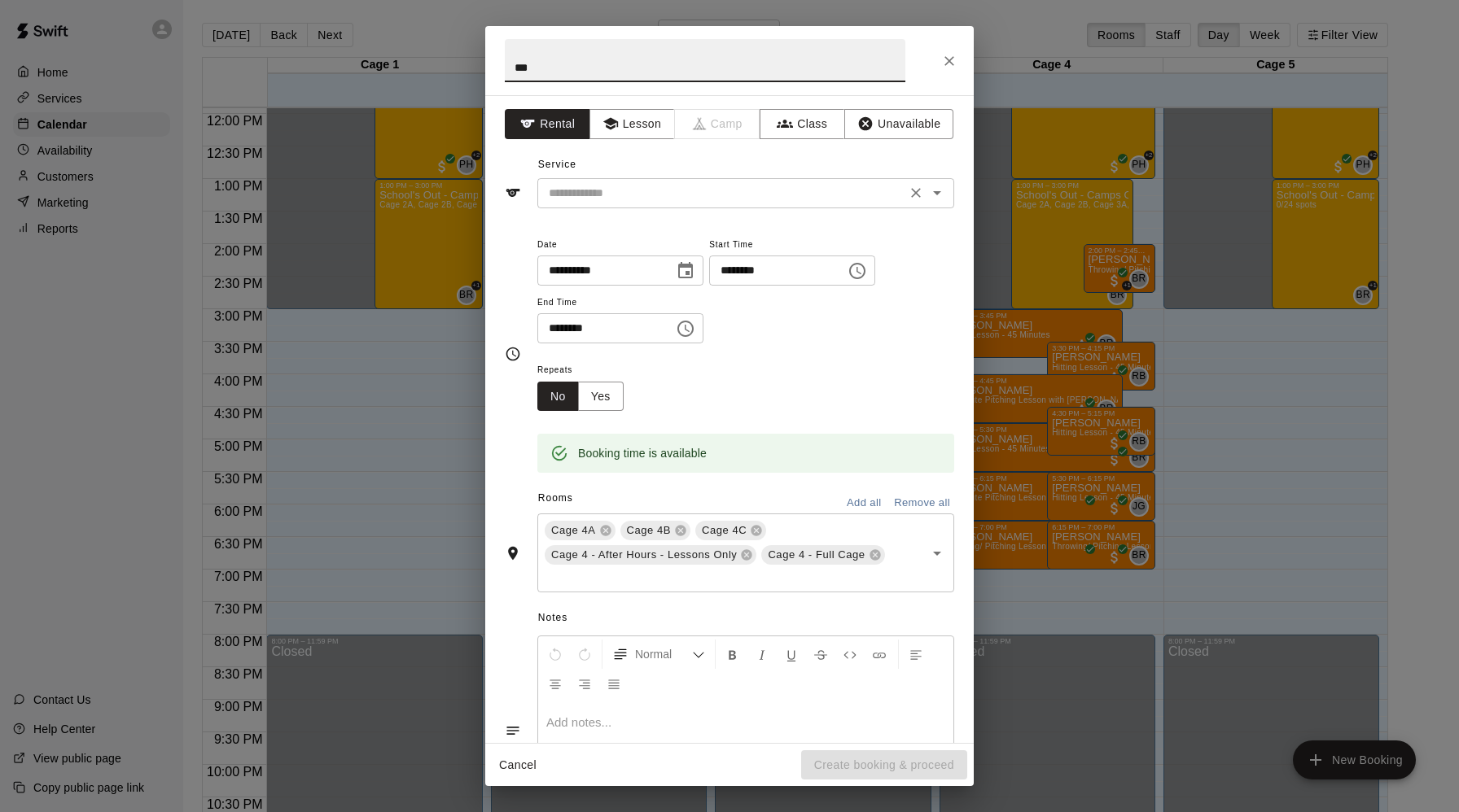
type input "***"
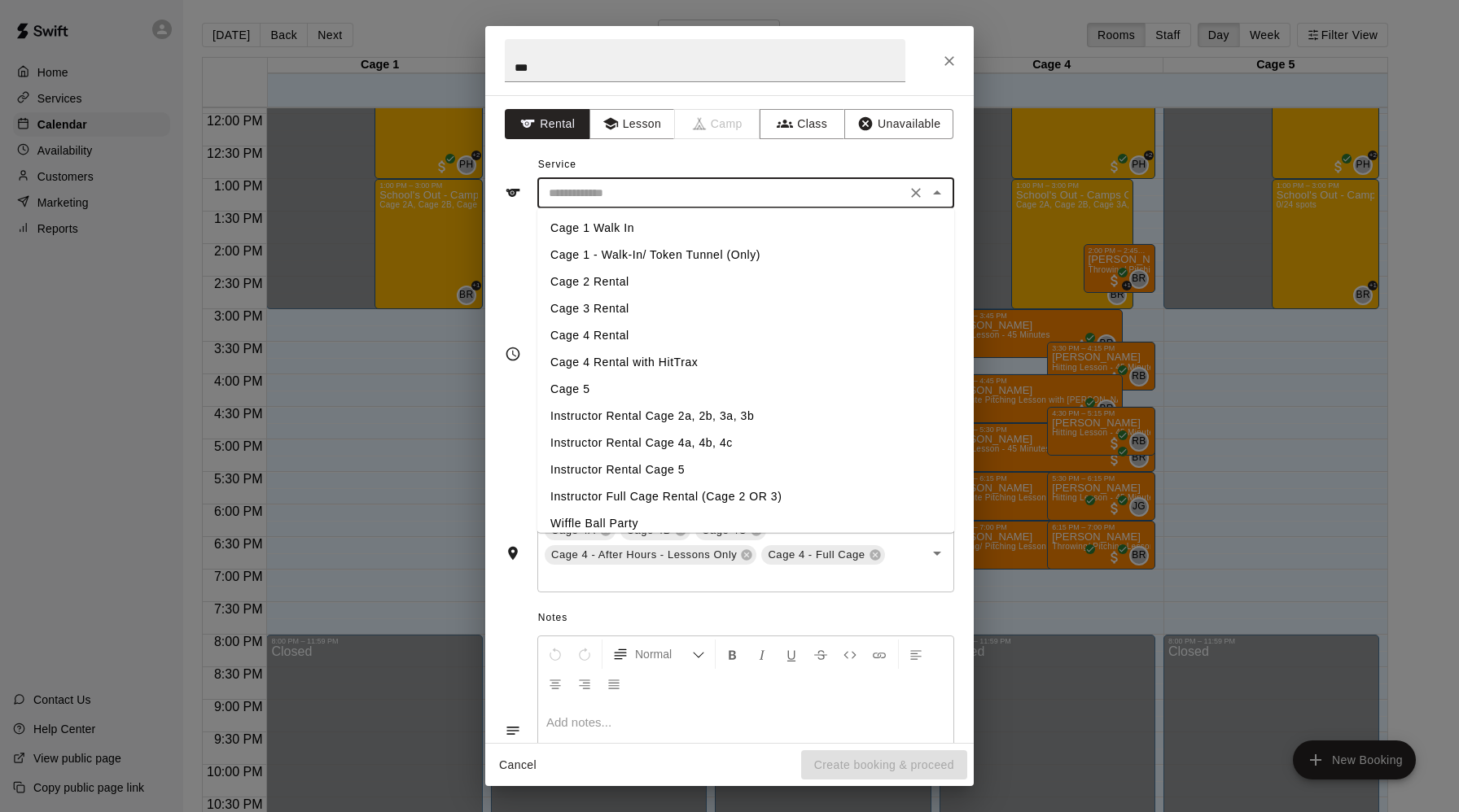
click at [591, 190] on input "text" at bounding box center [722, 193] width 359 height 20
click at [587, 335] on li "Cage 4 Rental" at bounding box center [746, 336] width 417 height 27
type input "**********"
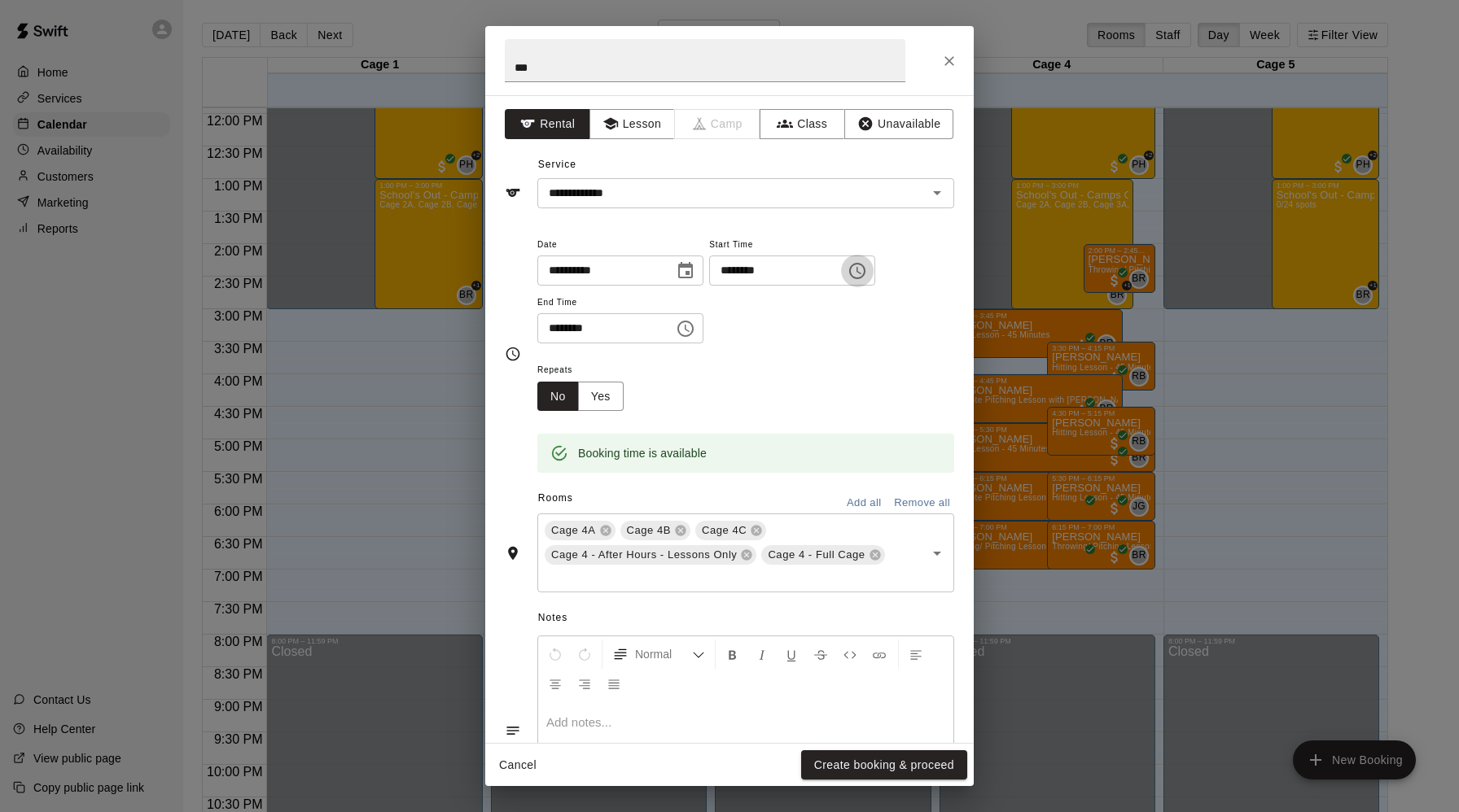
click at [867, 276] on icon "Choose time, selected time is 7:15 PM" at bounding box center [858, 271] width 20 height 20
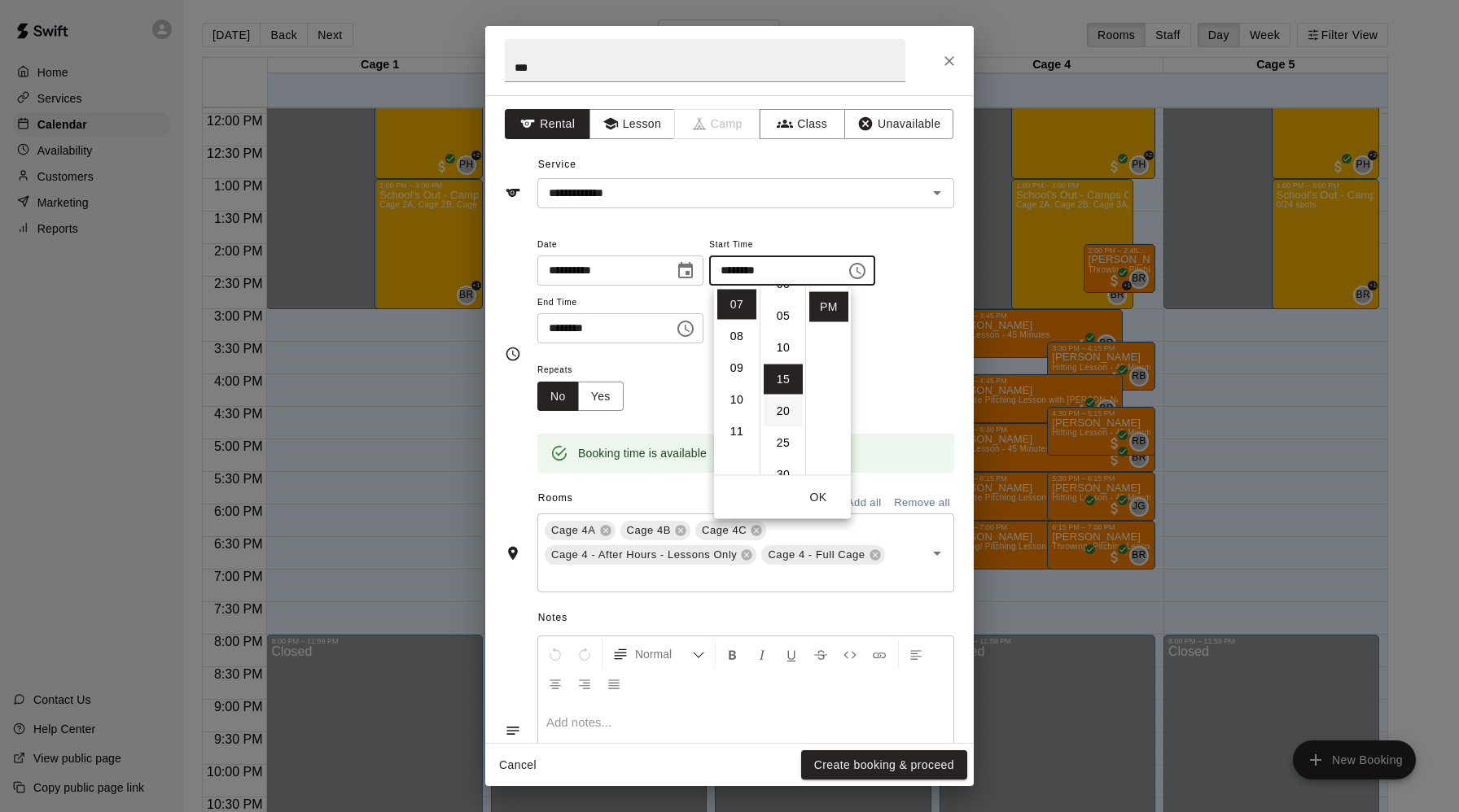
scroll to position [0, 0]
click at [787, 303] on li "00" at bounding box center [783, 304] width 39 height 30
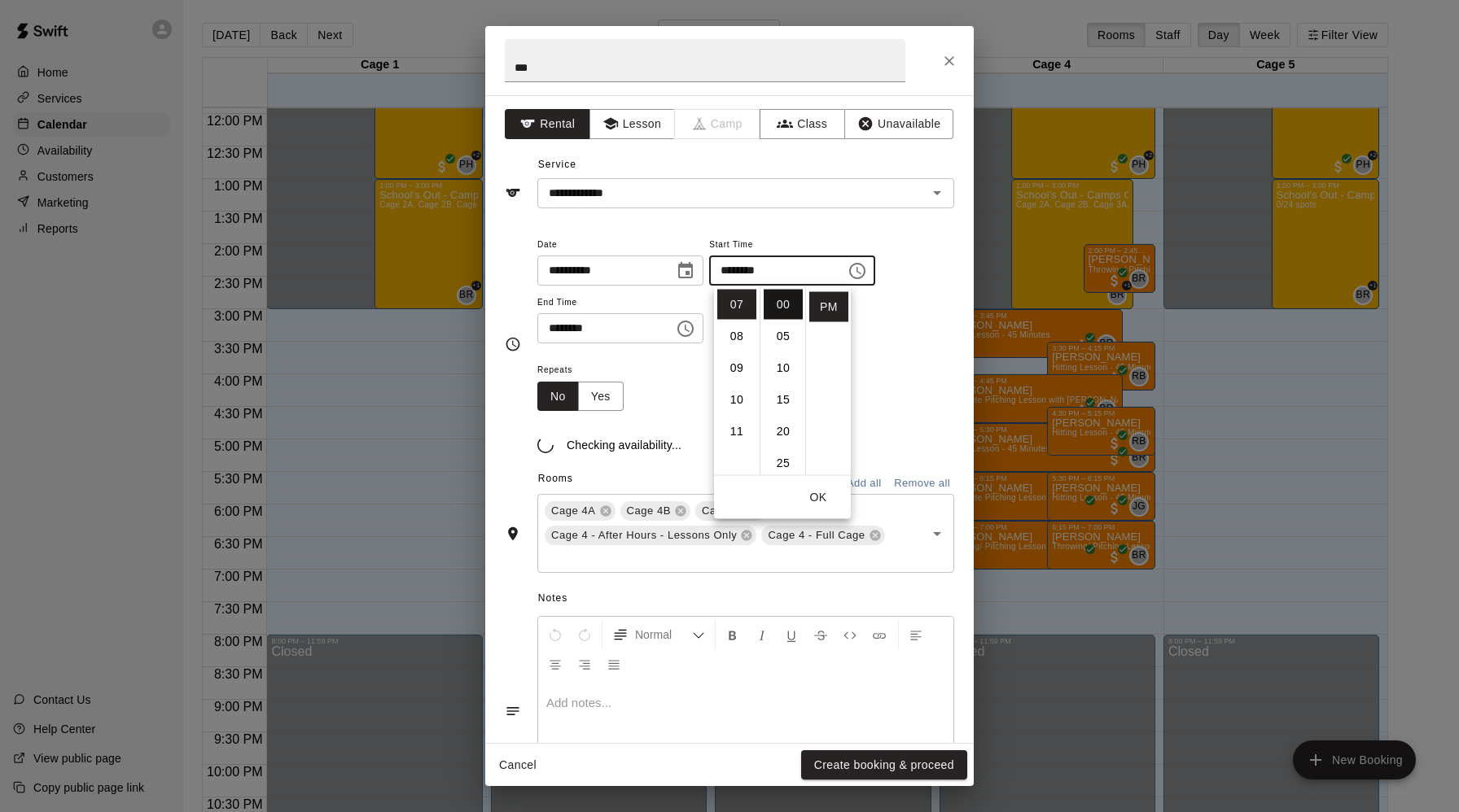
type input "********"
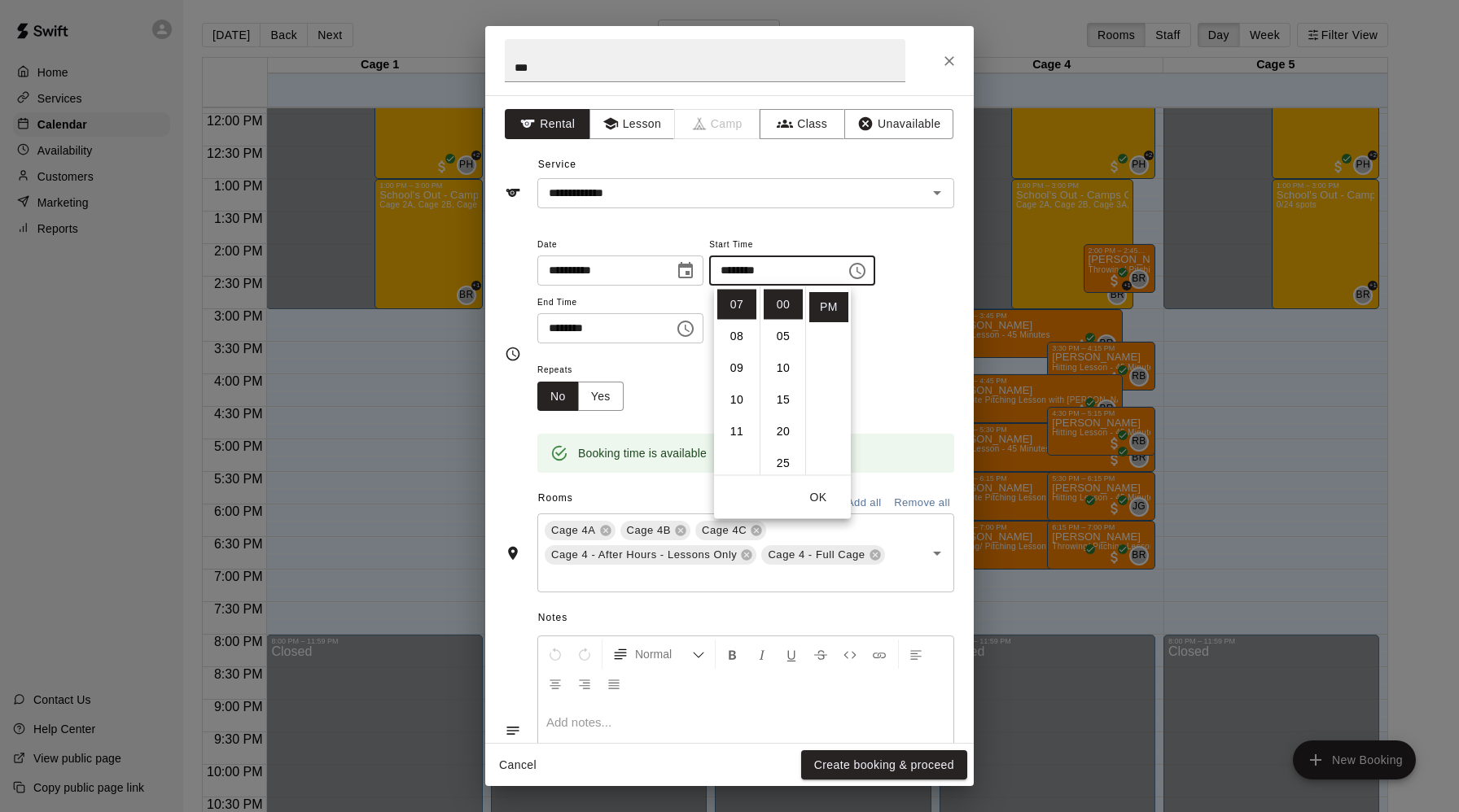
click at [695, 329] on icon "Choose time, selected time is 7:45 PM" at bounding box center [686, 329] width 20 height 20
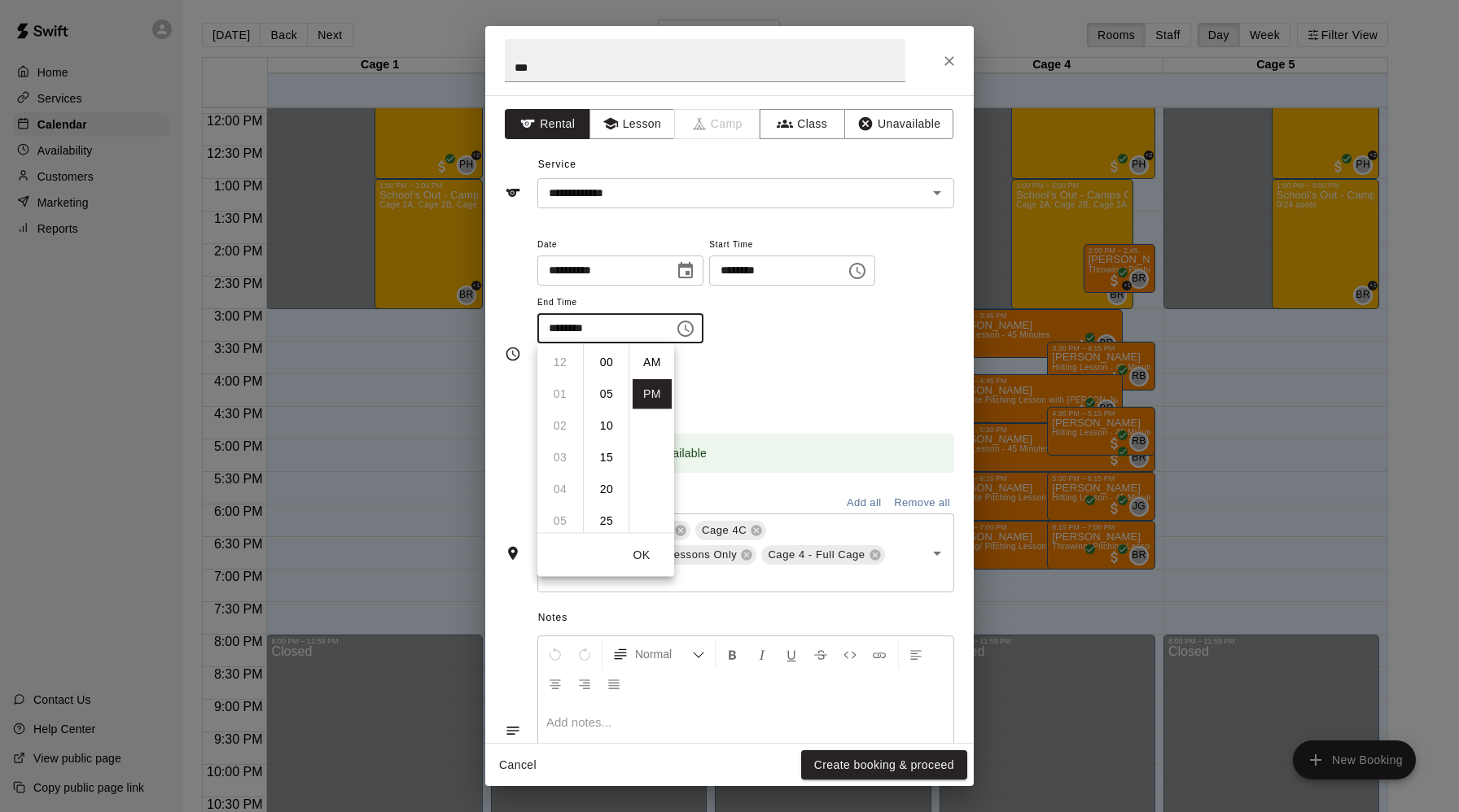
scroll to position [29, 0]
click at [552, 390] on li "08" at bounding box center [559, 394] width 39 height 30
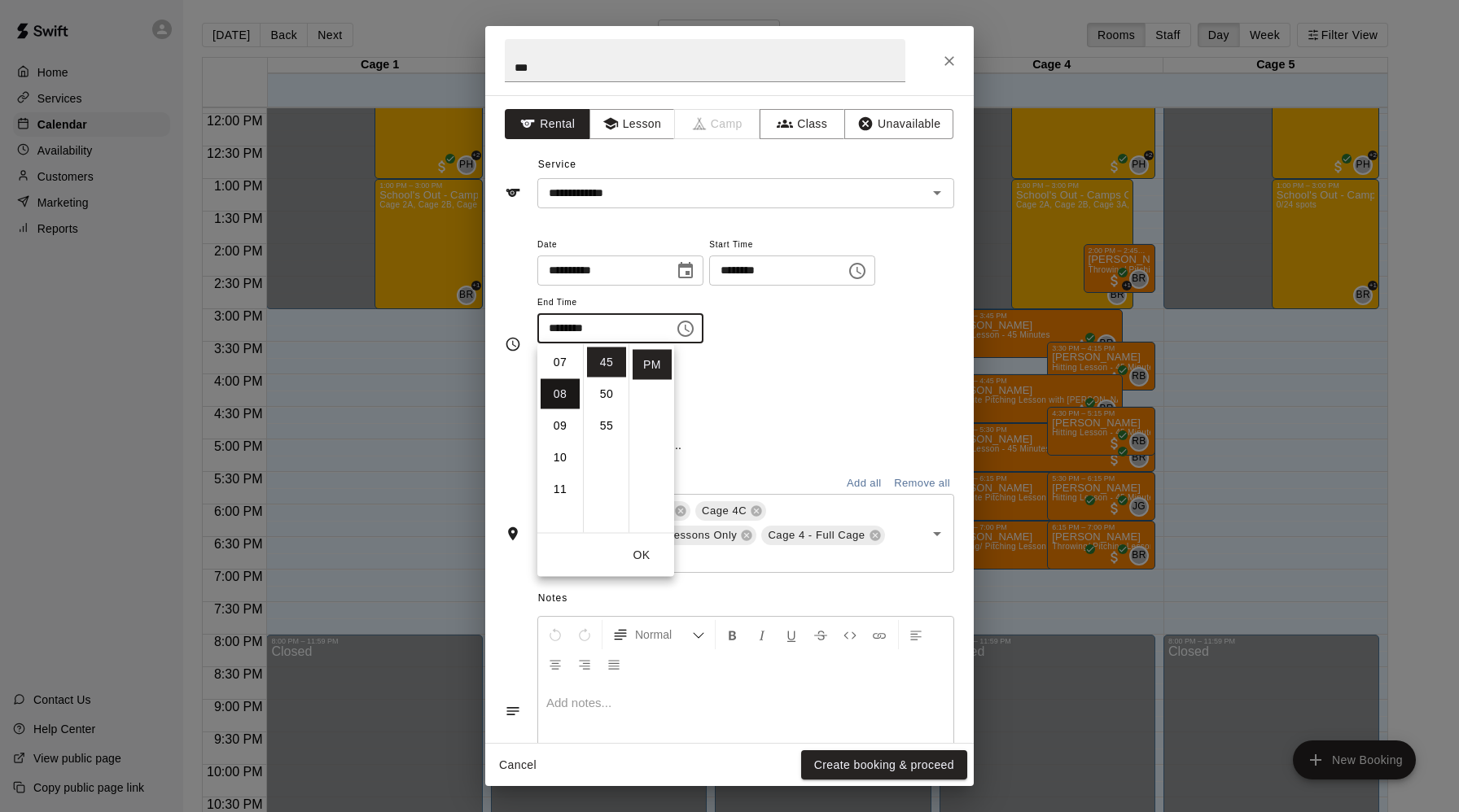
scroll to position [254, 0]
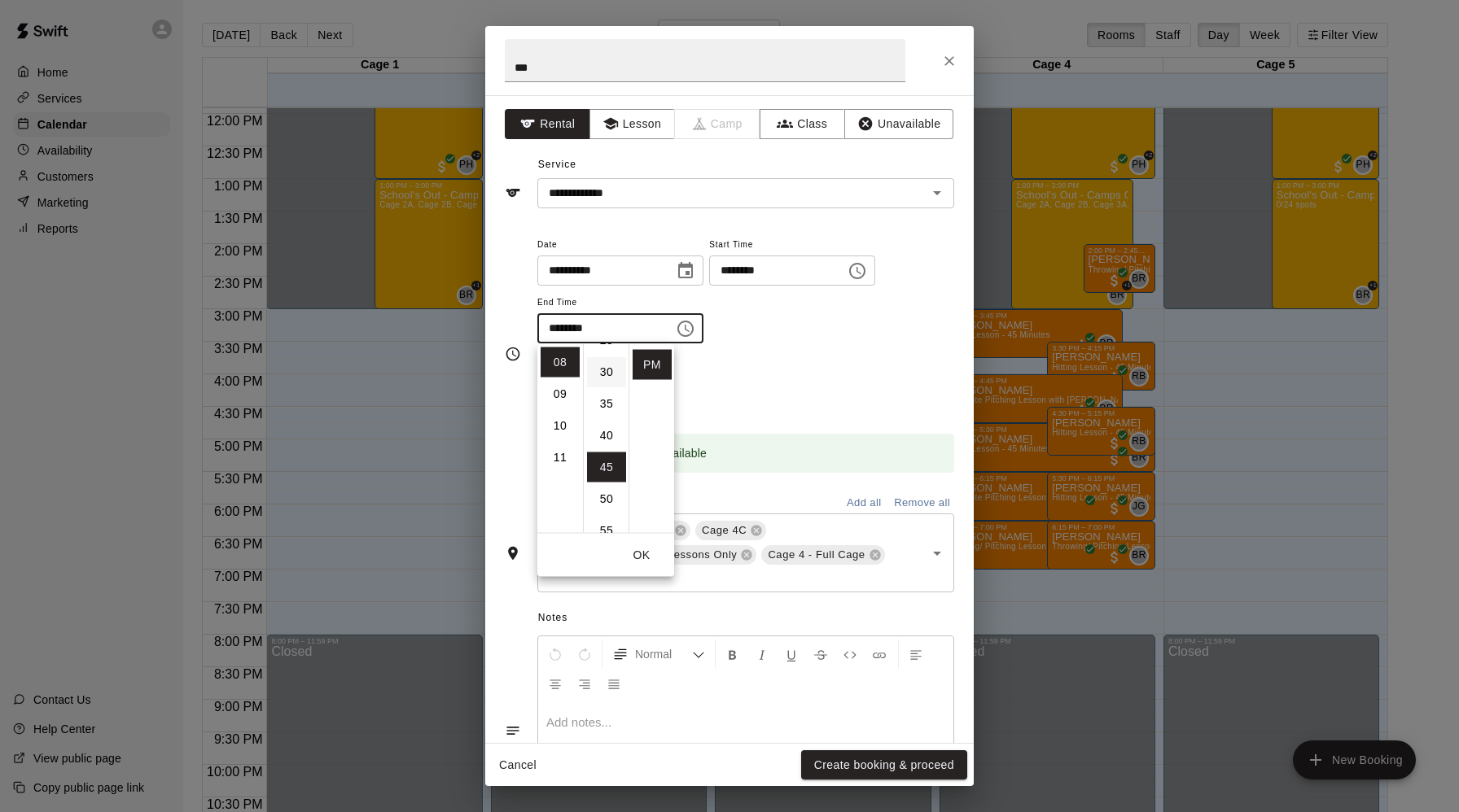
click at [611, 370] on li "30" at bounding box center [607, 372] width 39 height 30
type input "********"
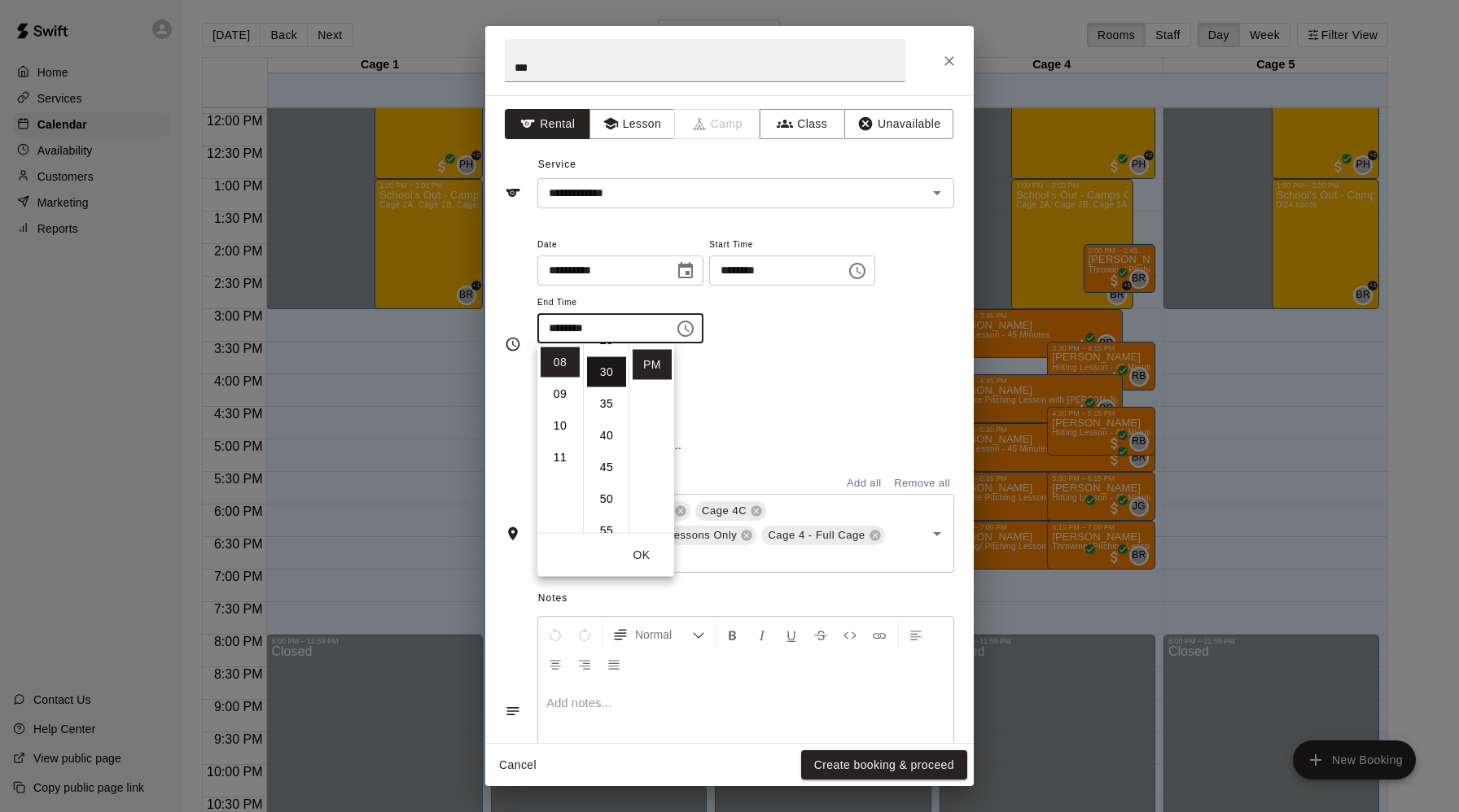
scroll to position [190, 0]
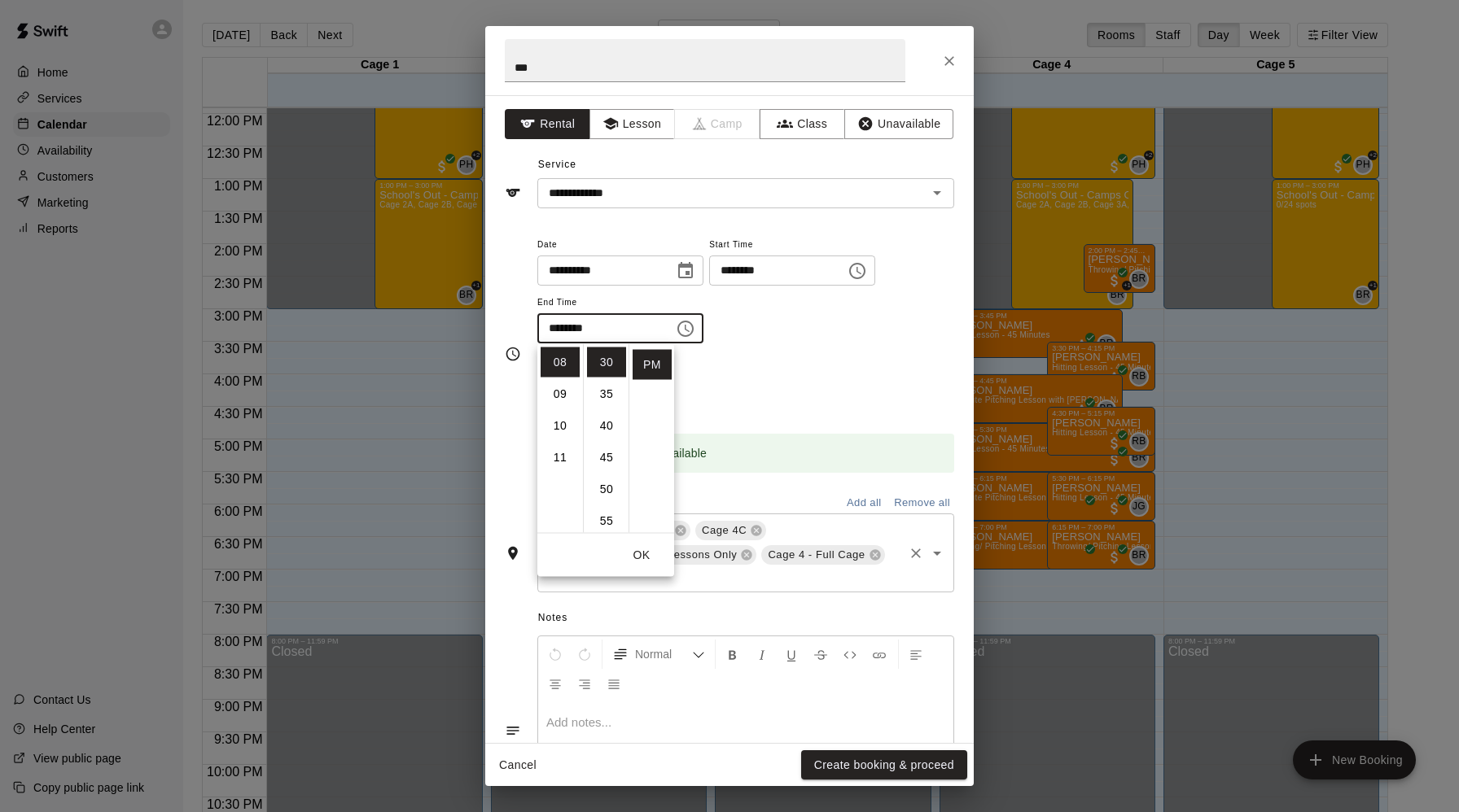
click at [805, 585] on input "text" at bounding box center [722, 577] width 359 height 20
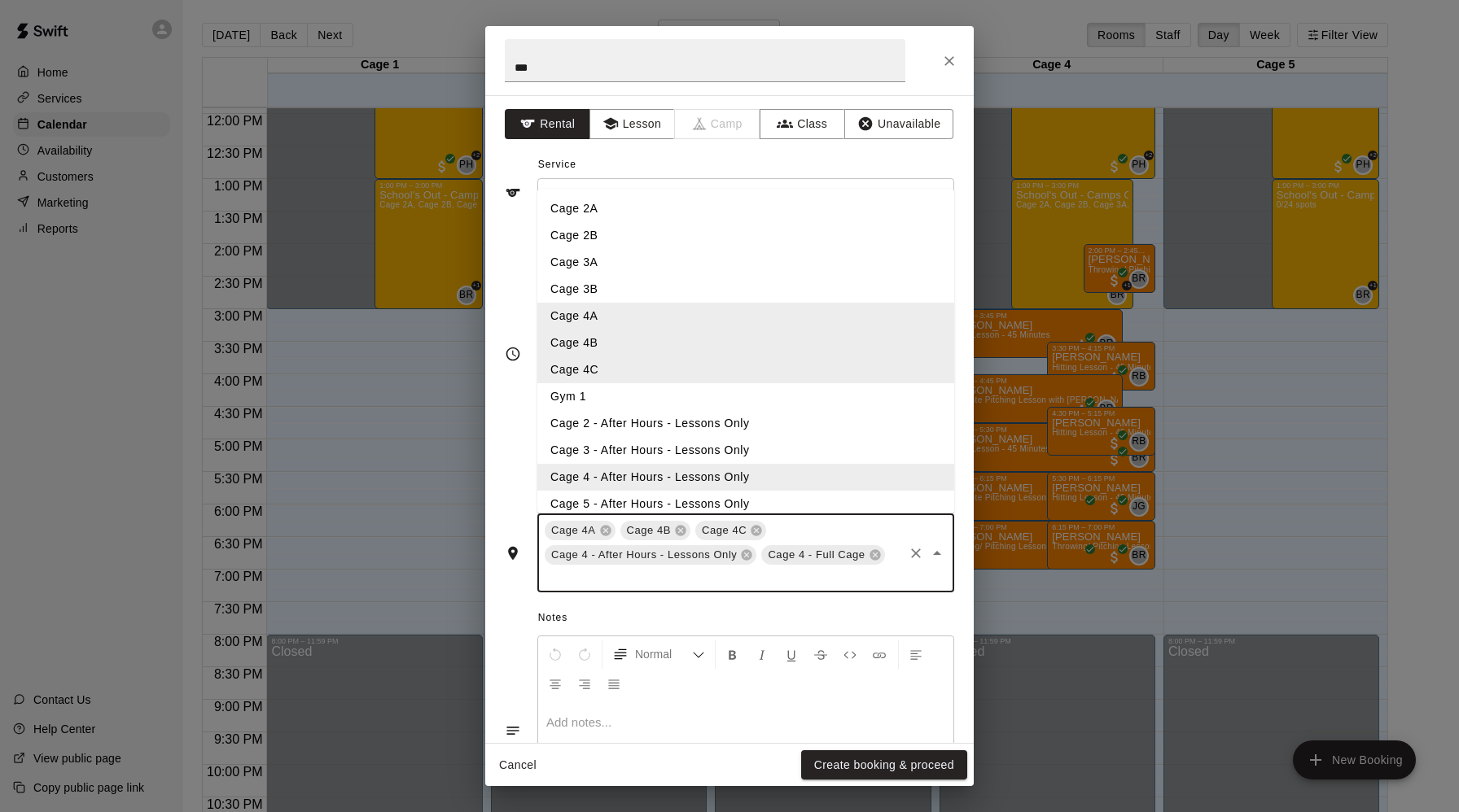
click at [805, 585] on input "text" at bounding box center [722, 577] width 359 height 20
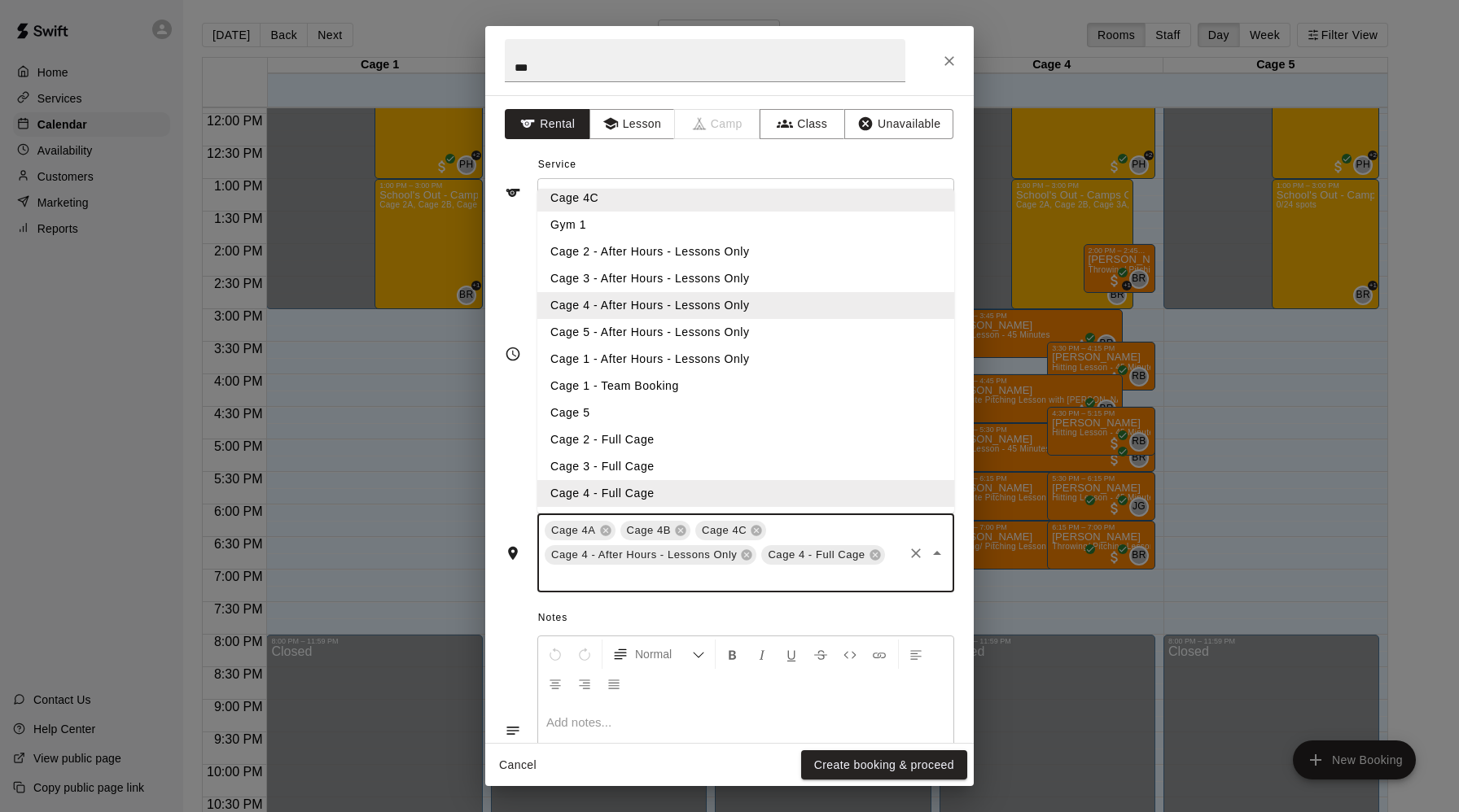
click at [593, 415] on li "Cage 5" at bounding box center [746, 413] width 417 height 27
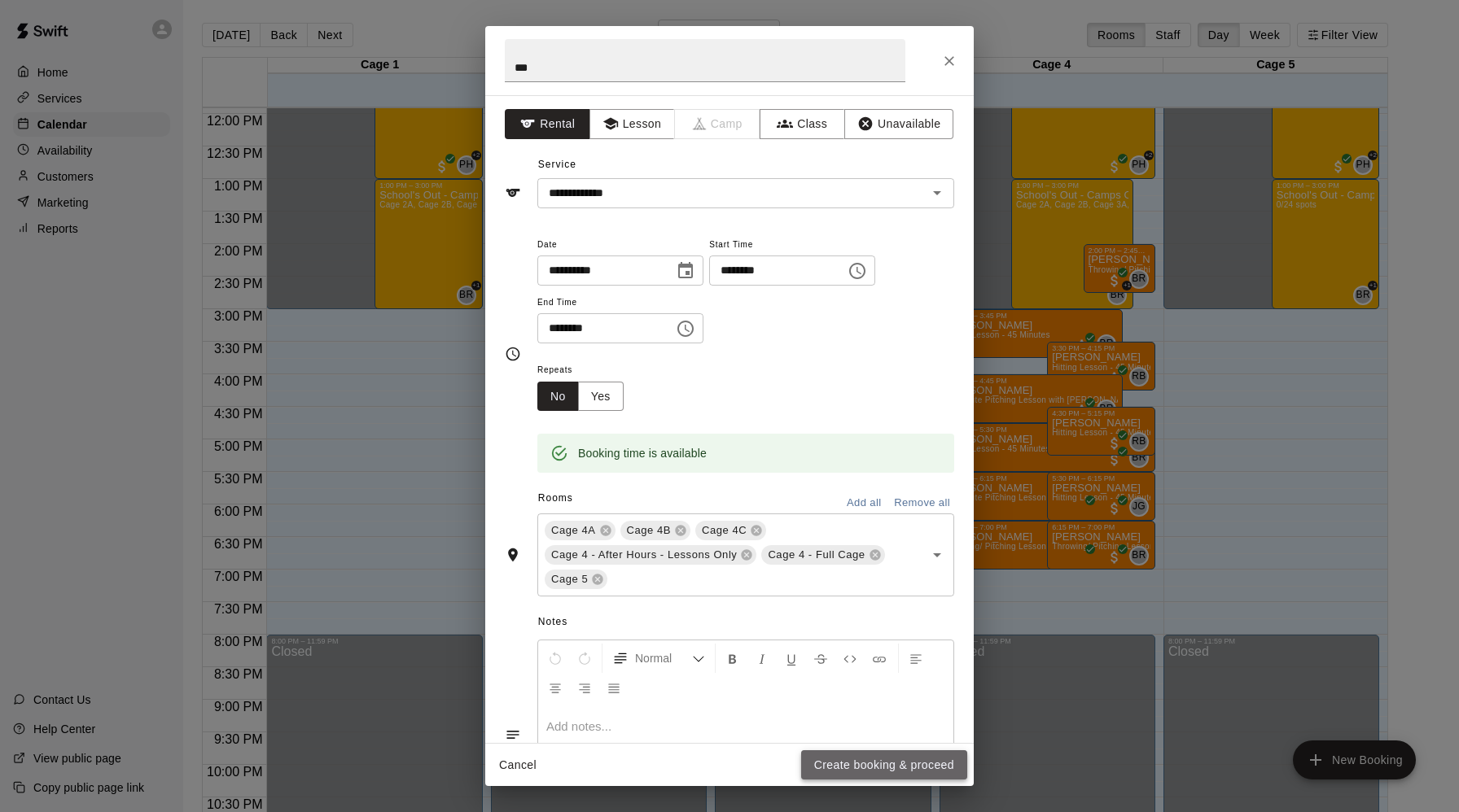
click at [862, 761] on button "Create booking & proceed" at bounding box center [884, 765] width 166 height 30
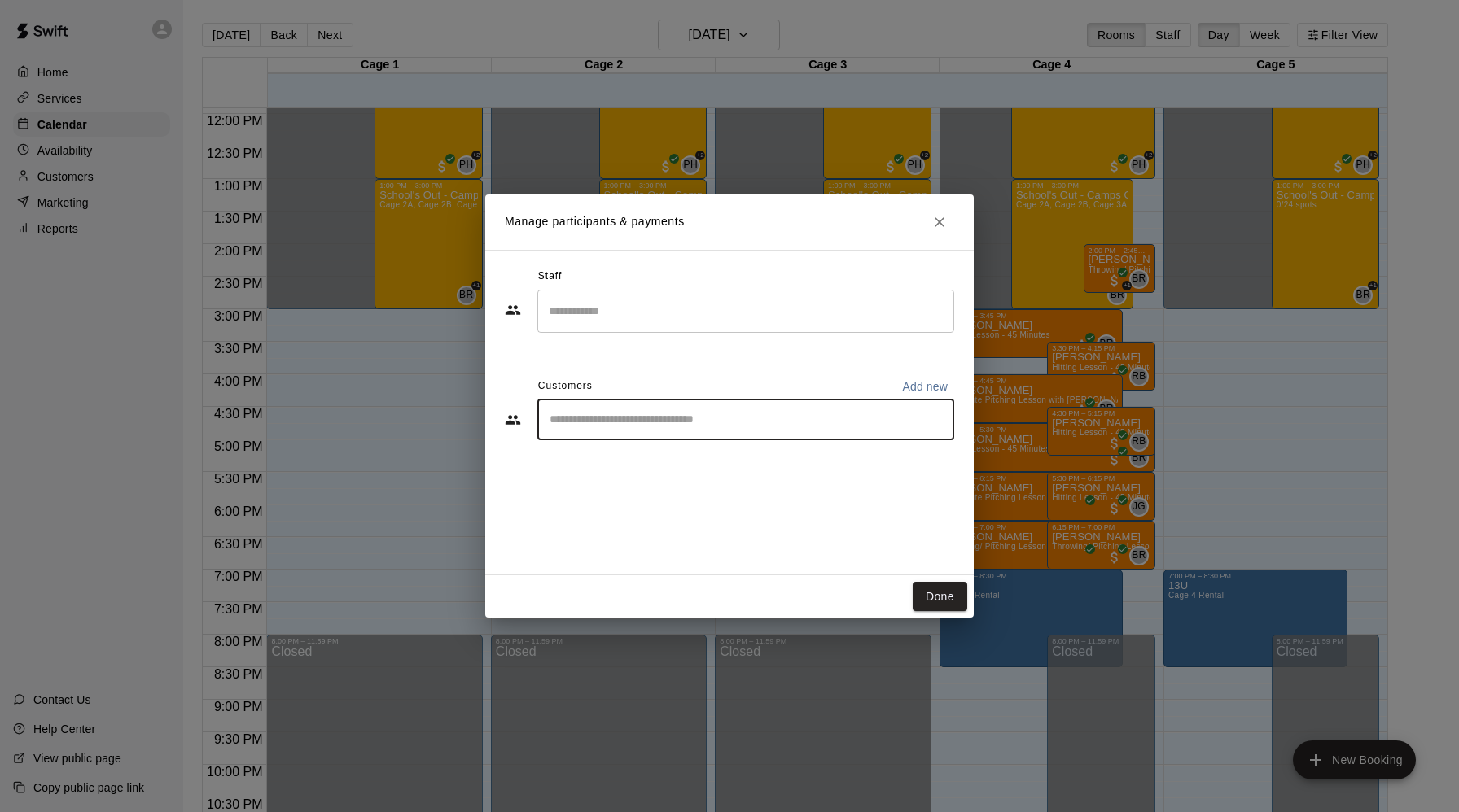
click at [588, 427] on input "Start typing to search customers..." at bounding box center [746, 420] width 403 height 16
type input "**********"
click at [608, 469] on span "marinbaseball@yahoo.com" at bounding box center [670, 474] width 175 height 12
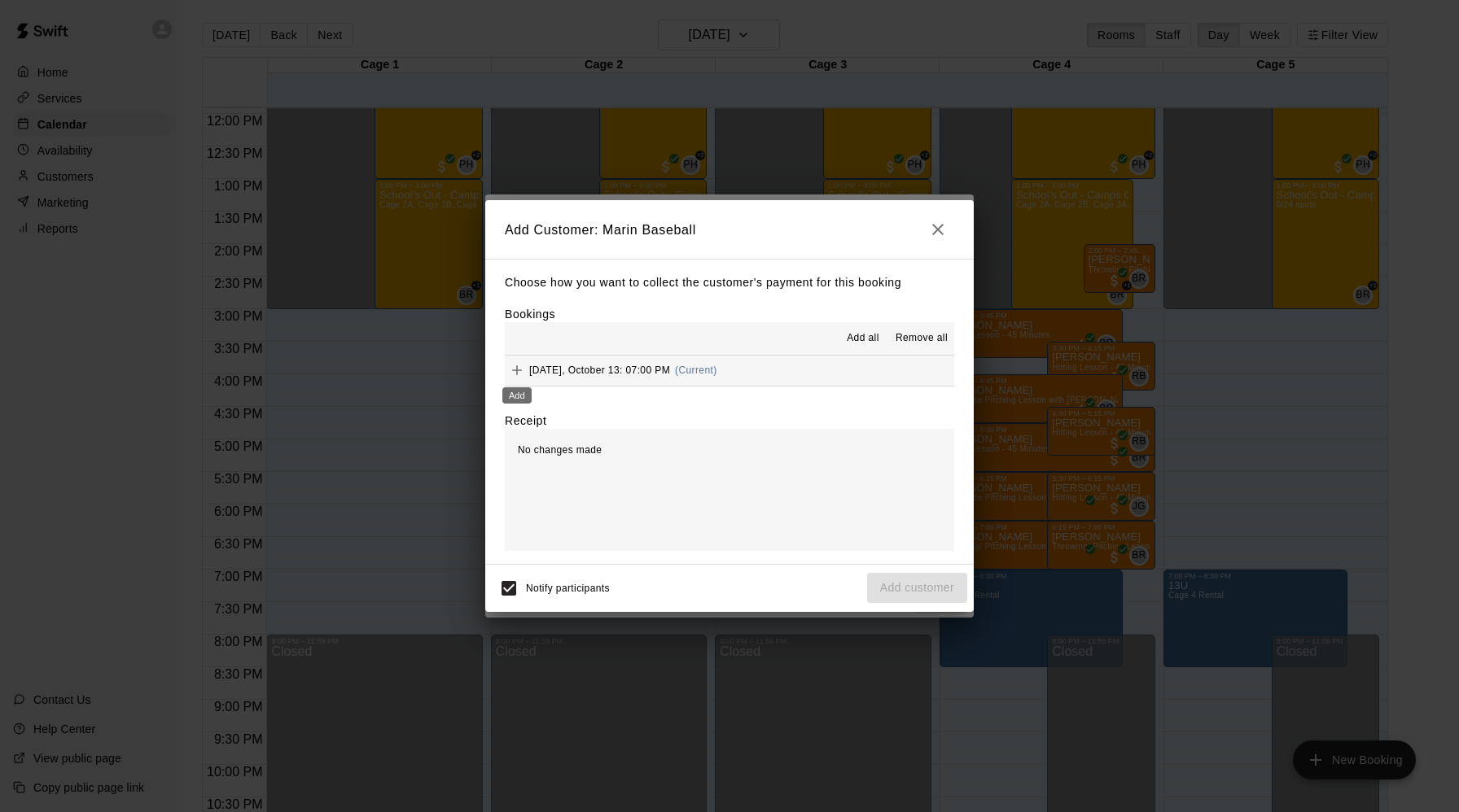
click at [510, 372] on icon "Add" at bounding box center [517, 371] width 16 height 16
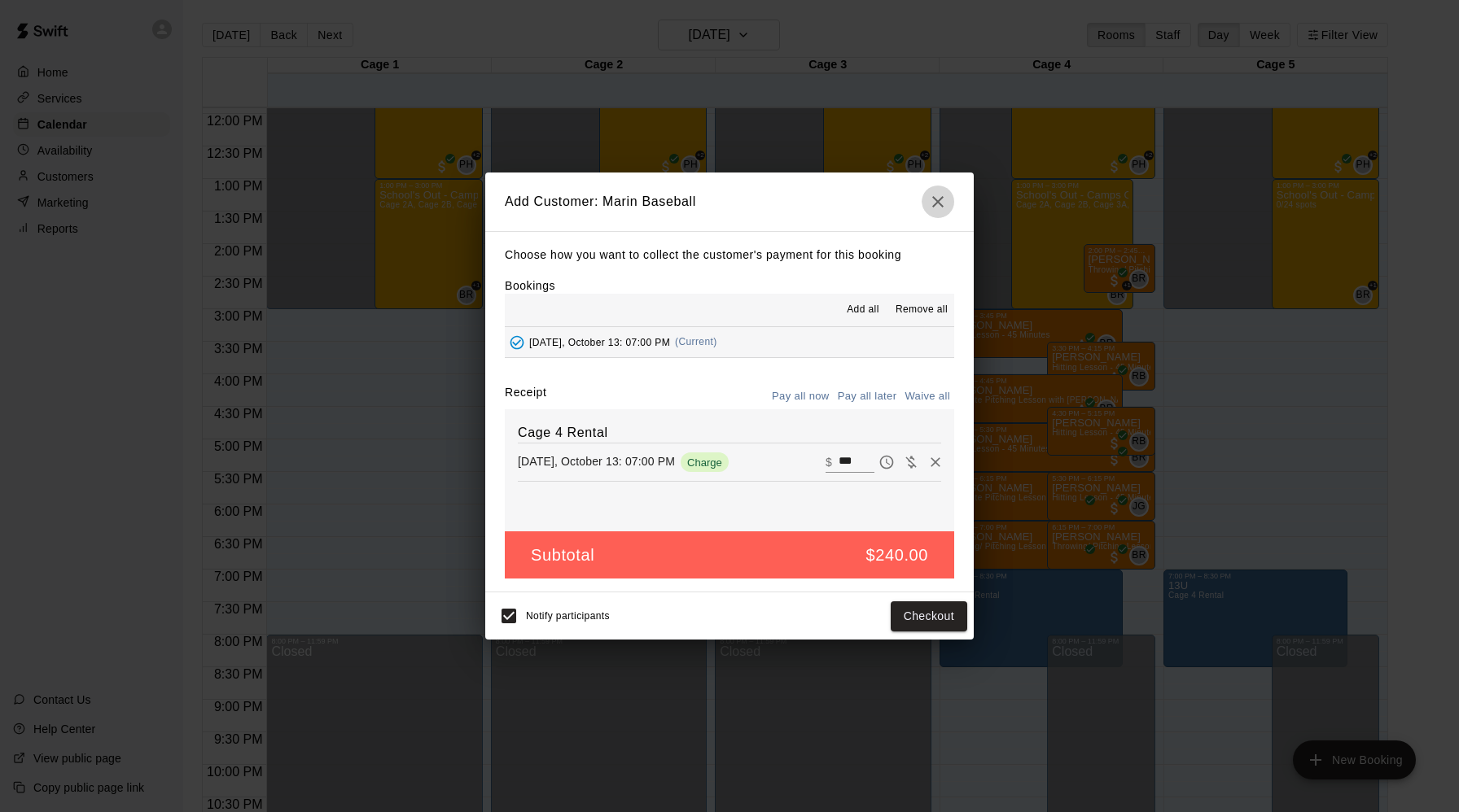
click at [937, 200] on icon "button" at bounding box center [938, 201] width 12 height 12
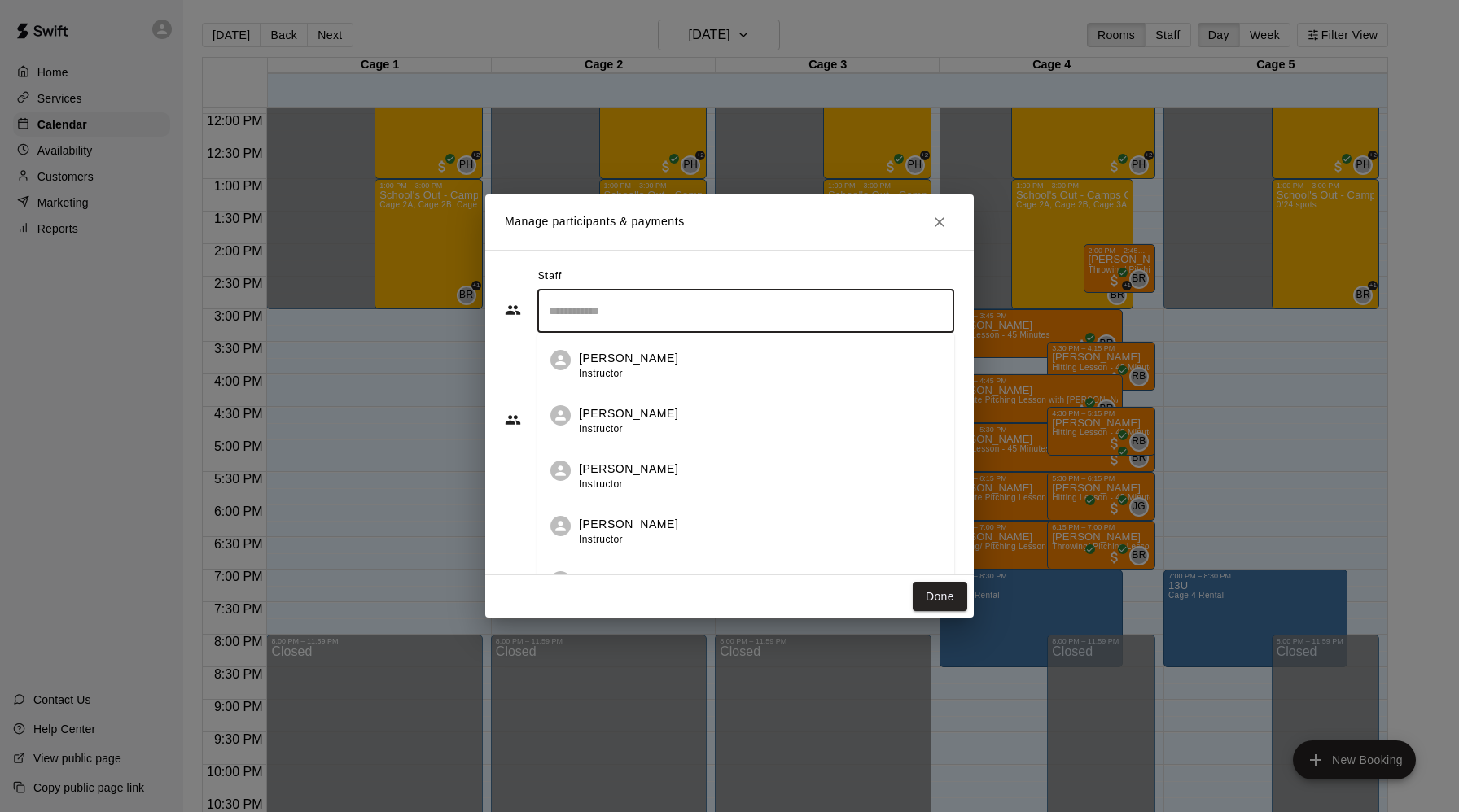
click at [611, 306] on input "Search staff" at bounding box center [746, 311] width 403 height 28
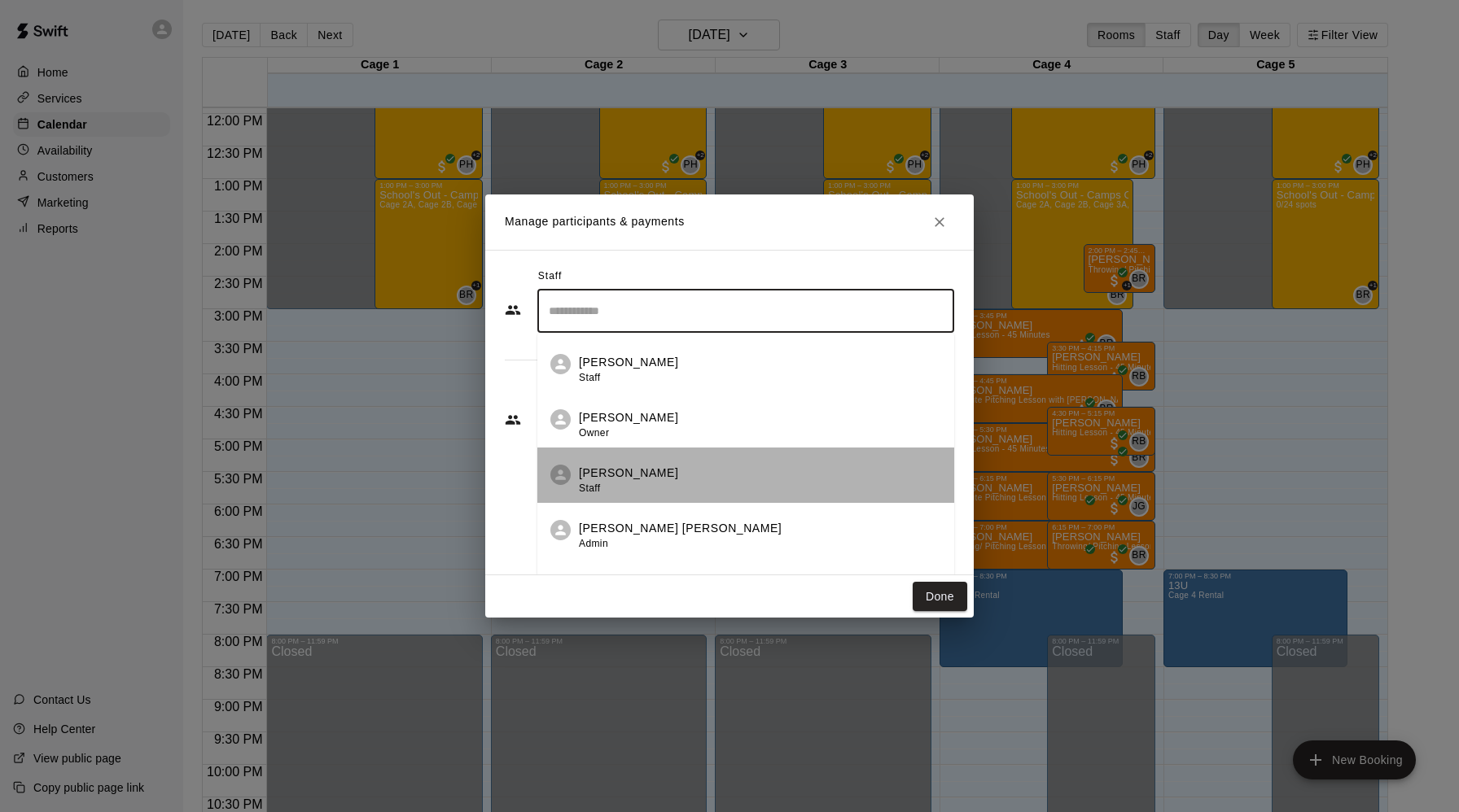
click at [615, 487] on div "Rafael Betances Staff" at bounding box center [629, 480] width 100 height 32
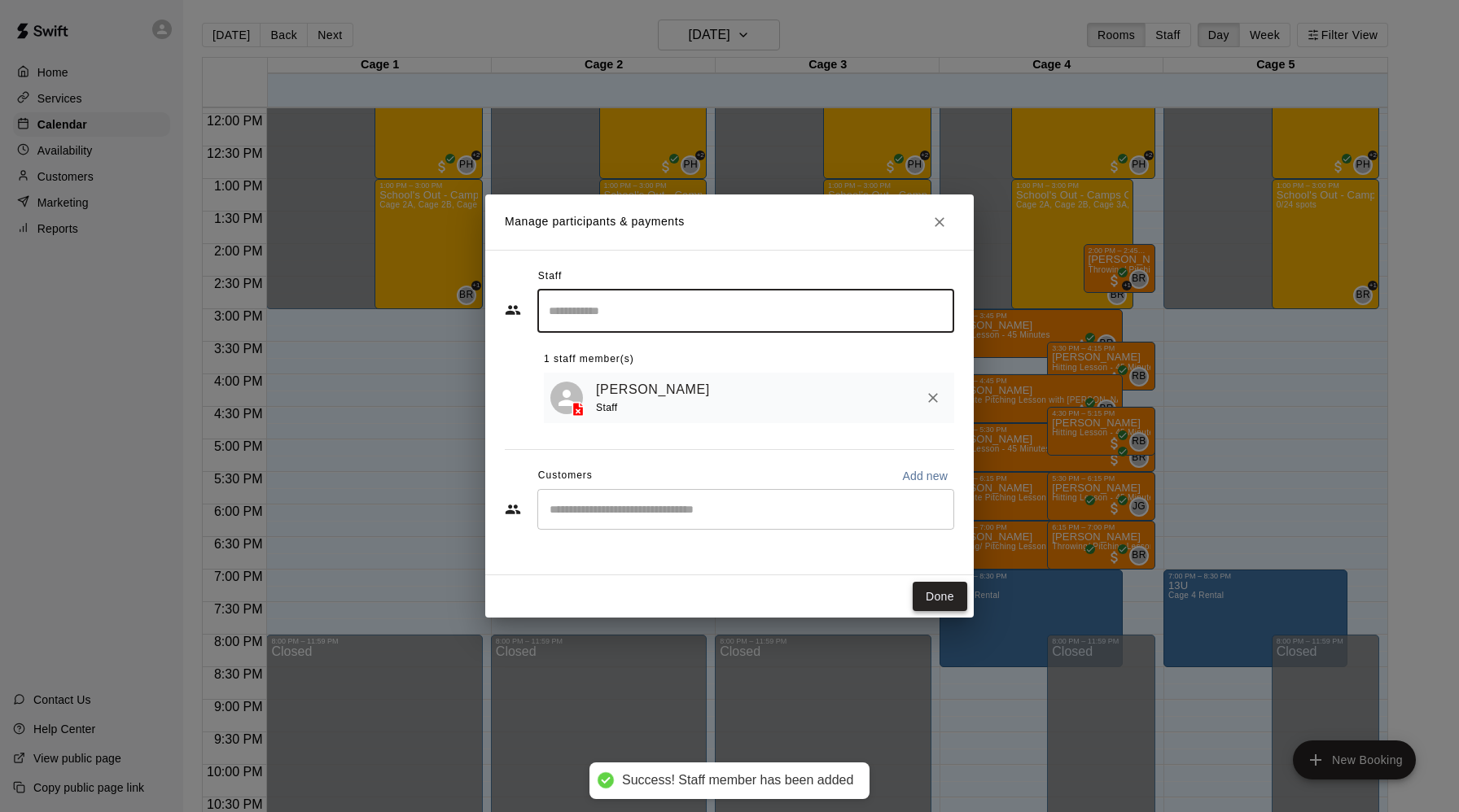
click at [948, 601] on button "Done" at bounding box center [940, 596] width 54 height 30
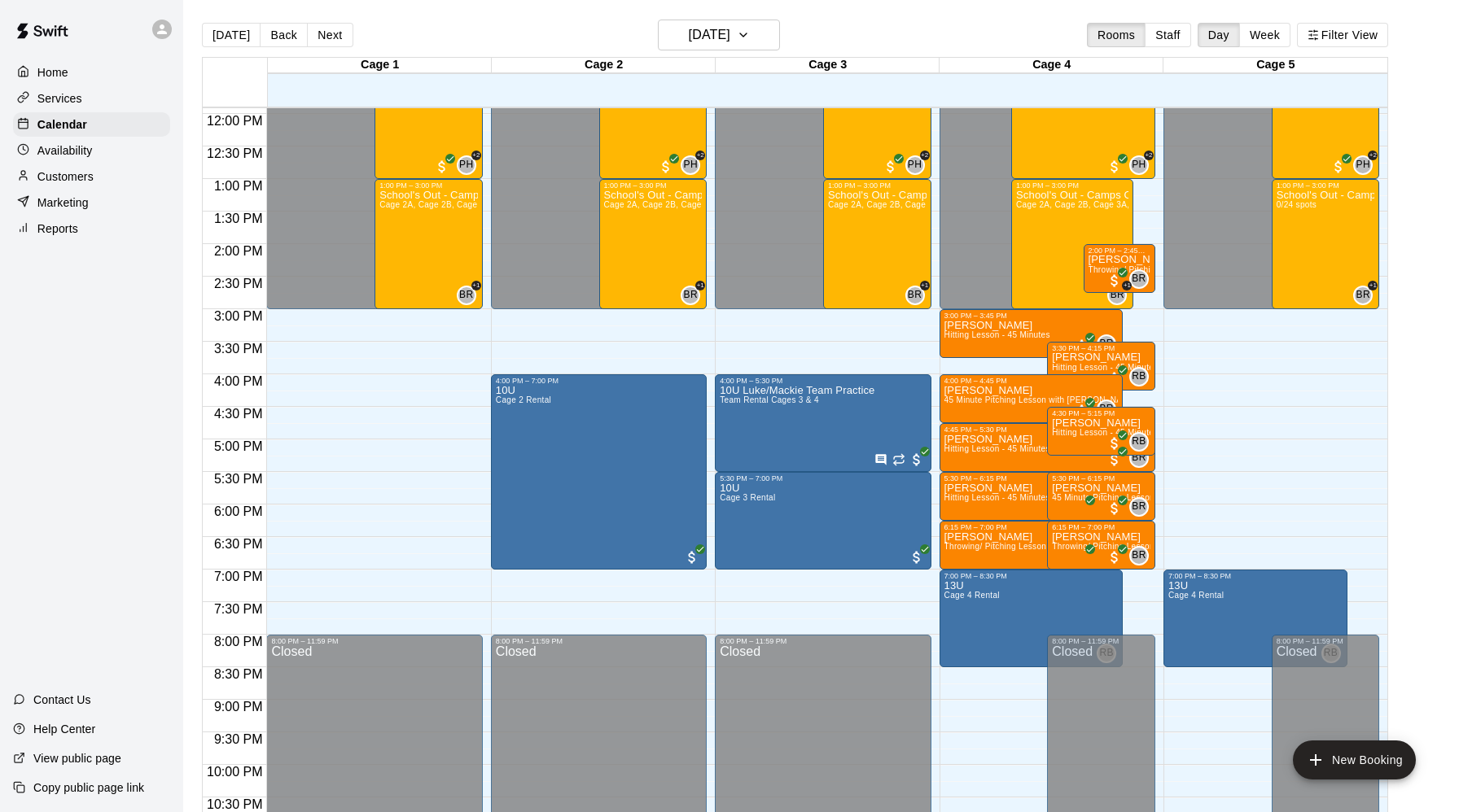
click at [490, 643] on div at bounding box center [379, 643] width 223 height 16
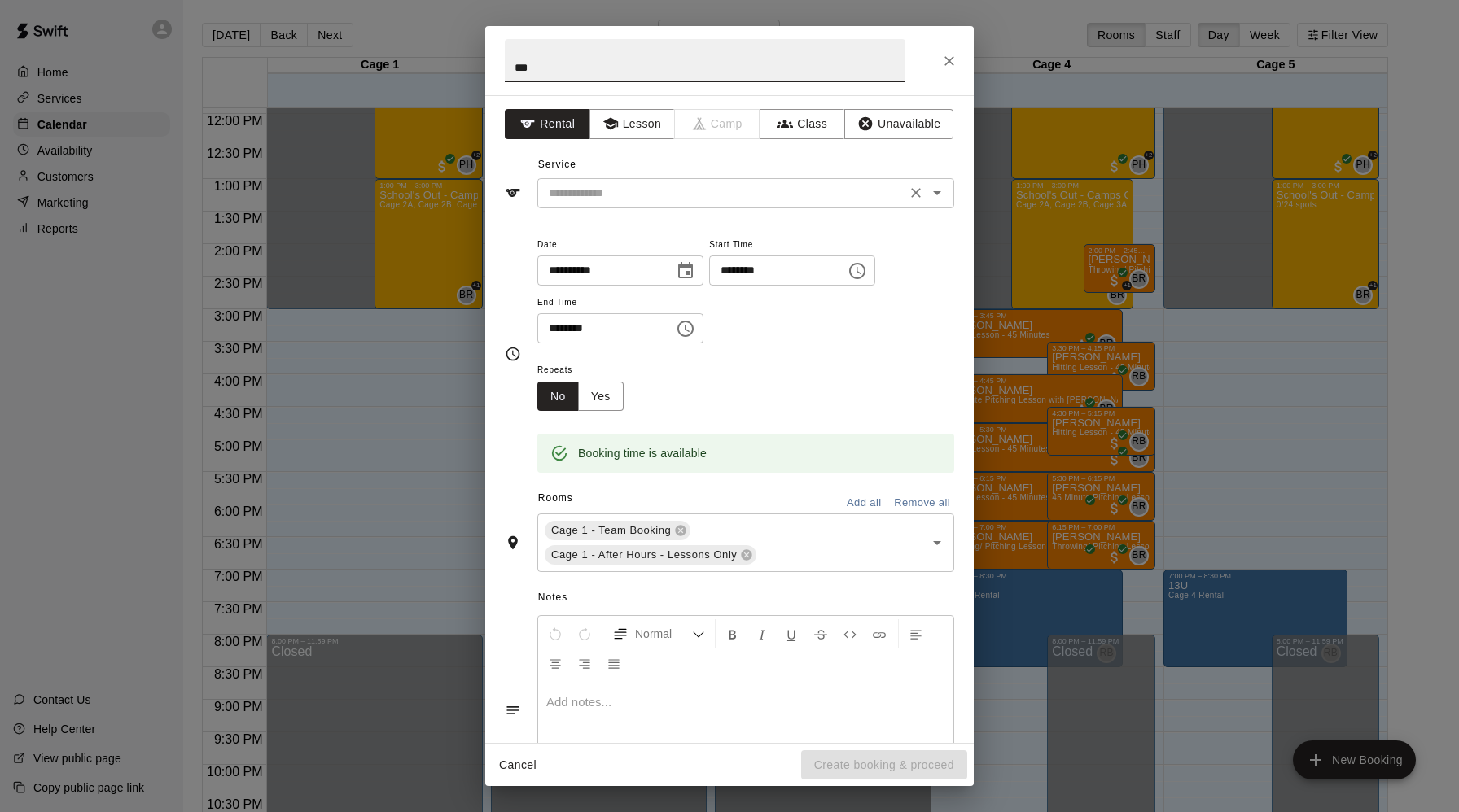
type input "***"
click at [579, 192] on input "text" at bounding box center [722, 193] width 359 height 20
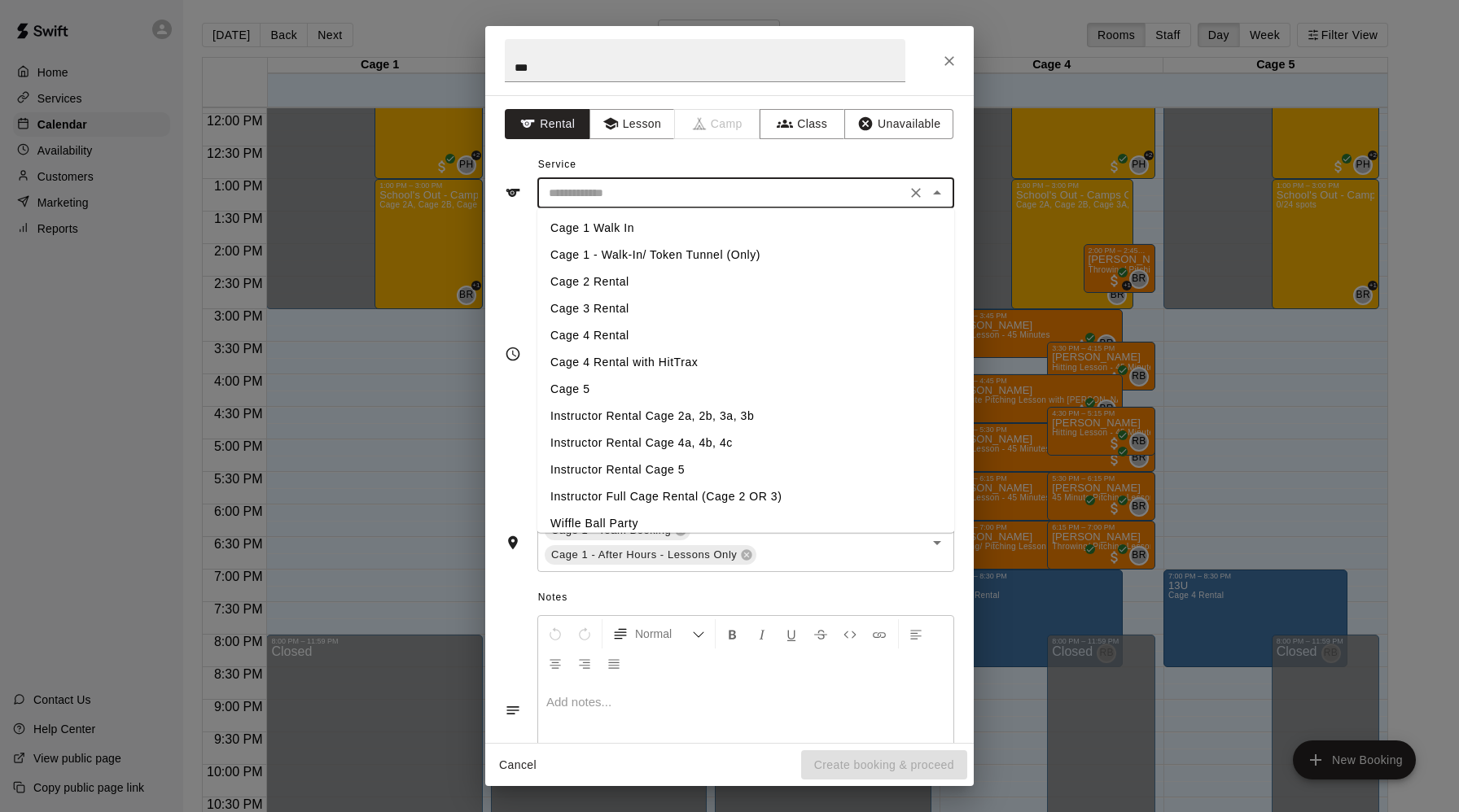
scroll to position [145, 0]
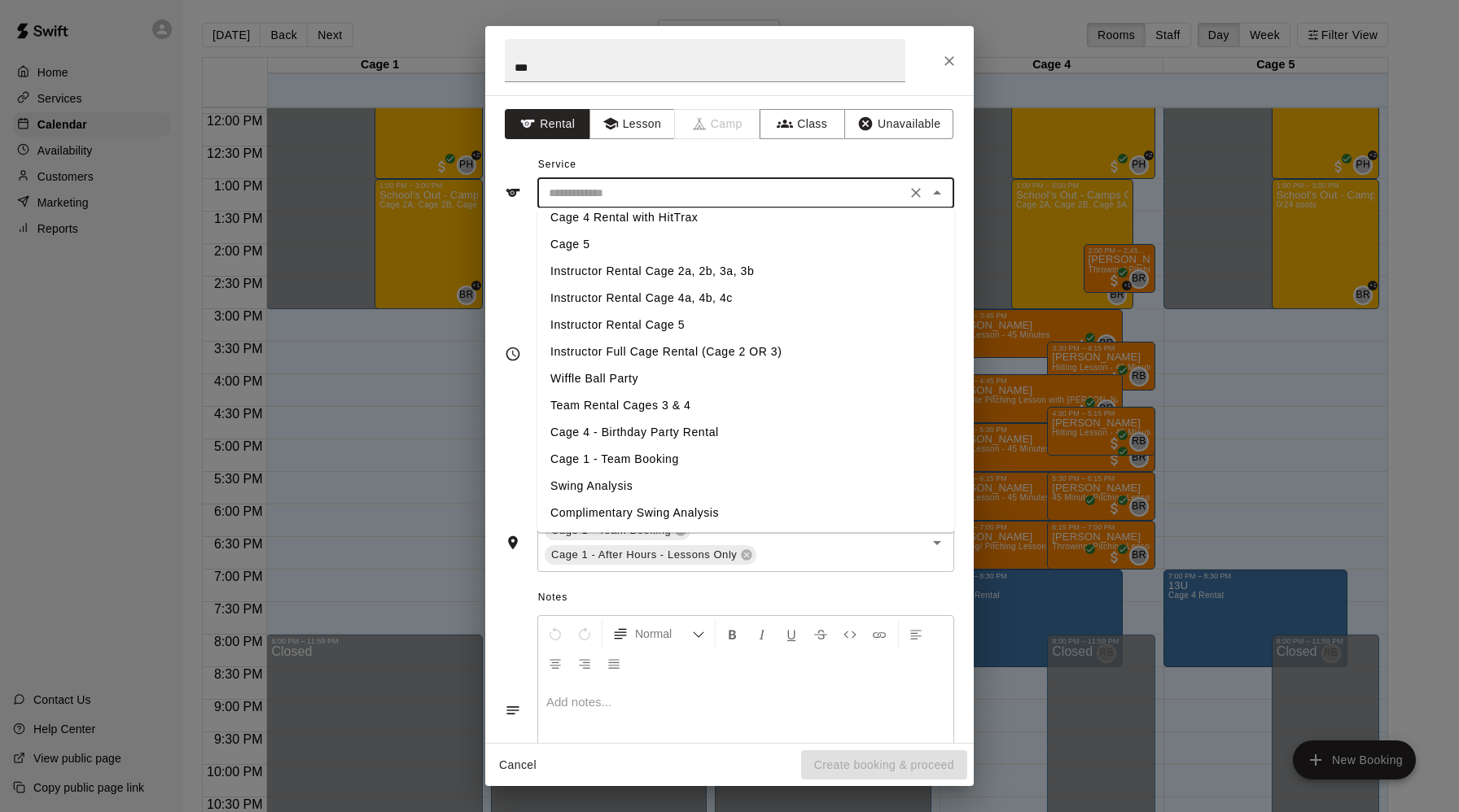
click at [605, 457] on li "Cage 1 - Team Booking" at bounding box center [746, 459] width 417 height 27
type input "**********"
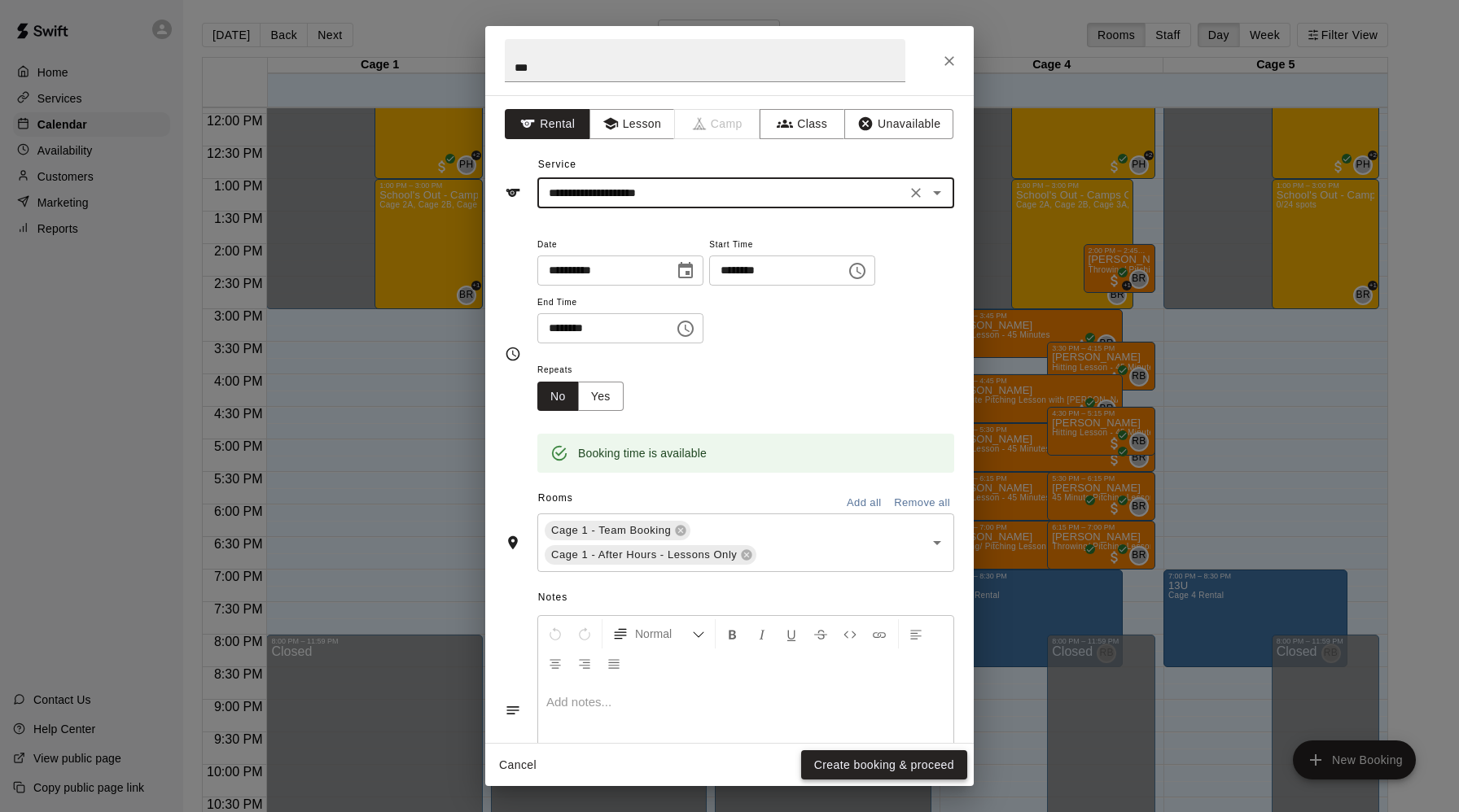
click at [871, 764] on button "Create booking & proceed" at bounding box center [884, 765] width 166 height 30
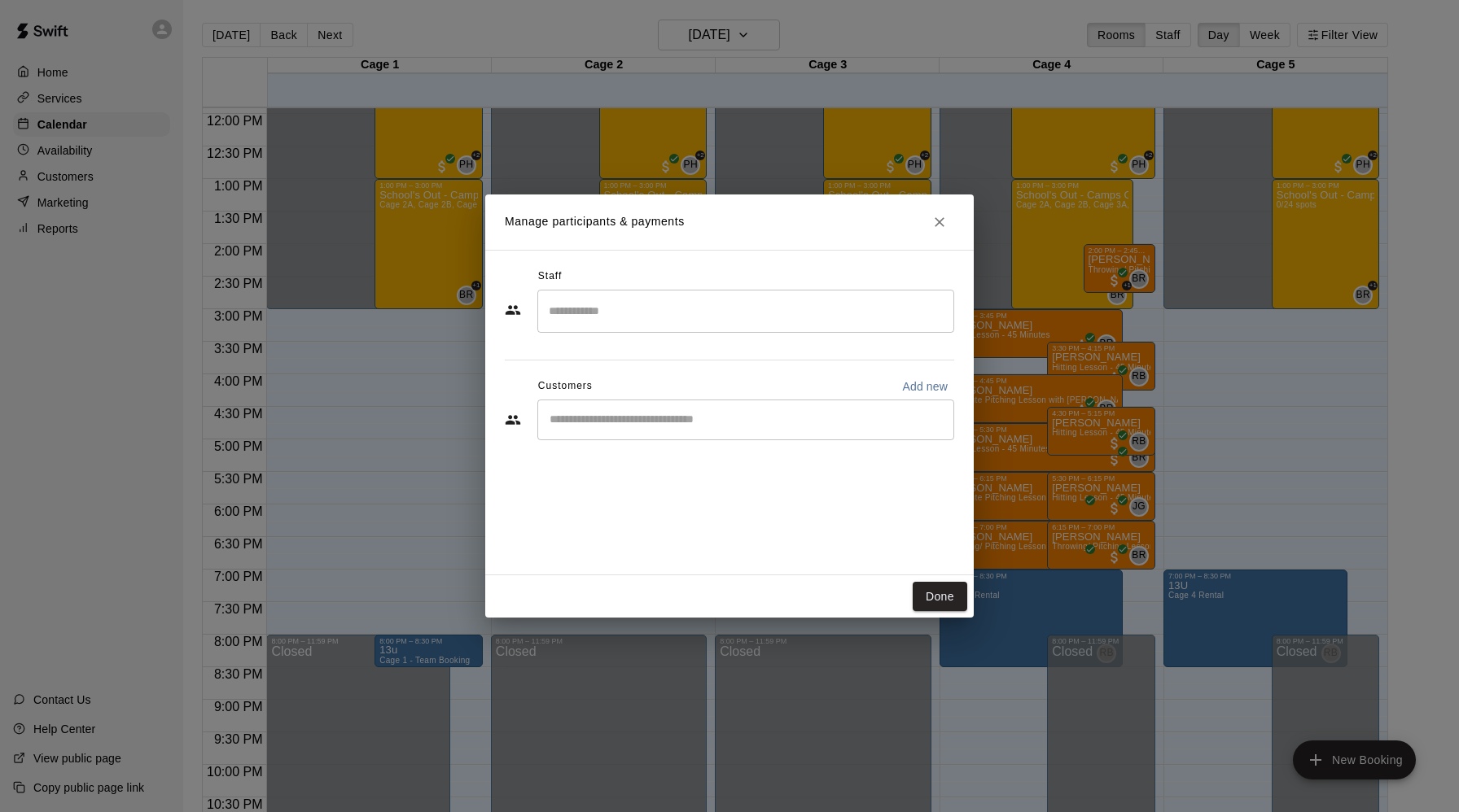
click at [609, 283] on div "Staff" at bounding box center [730, 276] width 450 height 26
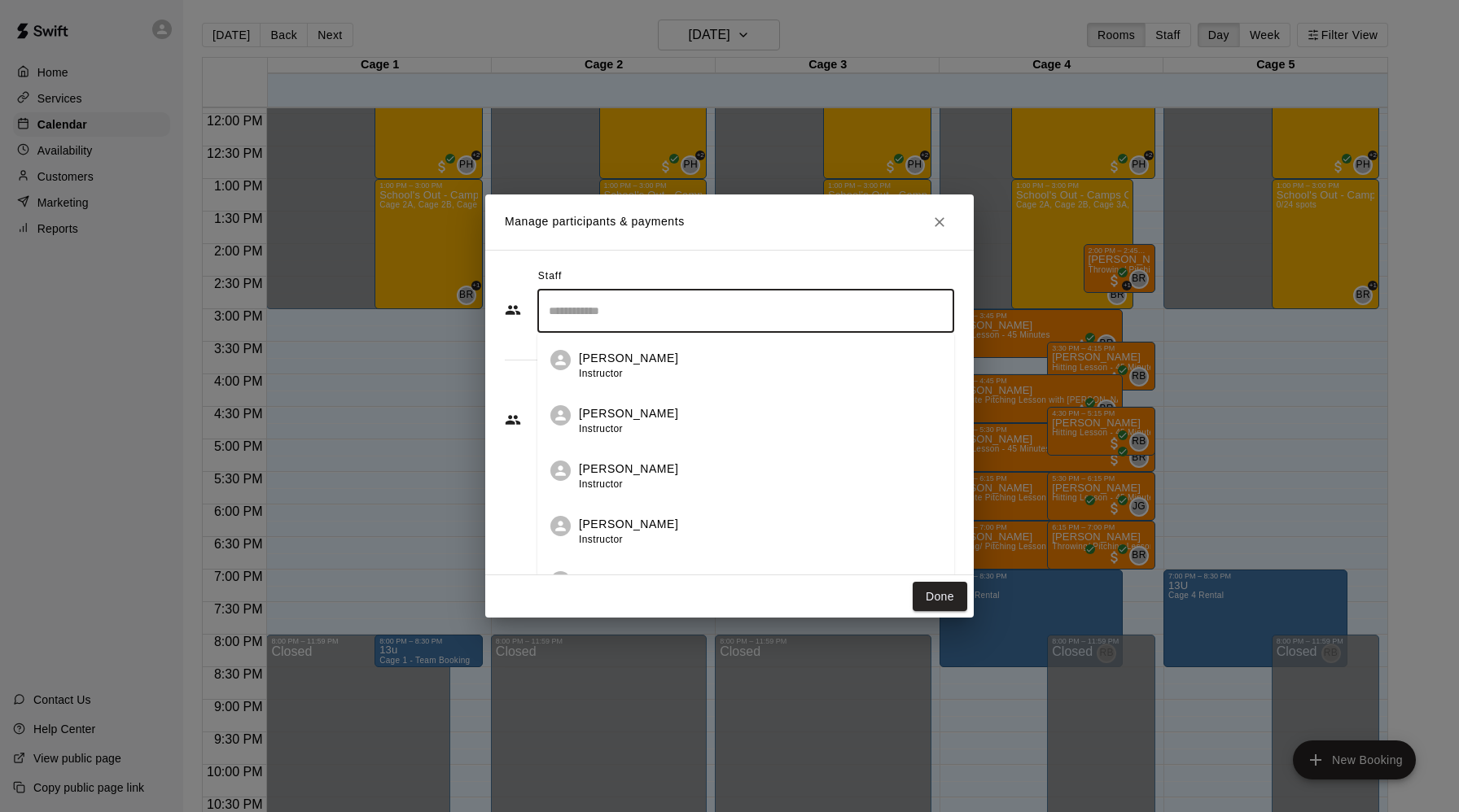
click at [607, 311] on input "Search staff" at bounding box center [746, 311] width 403 height 28
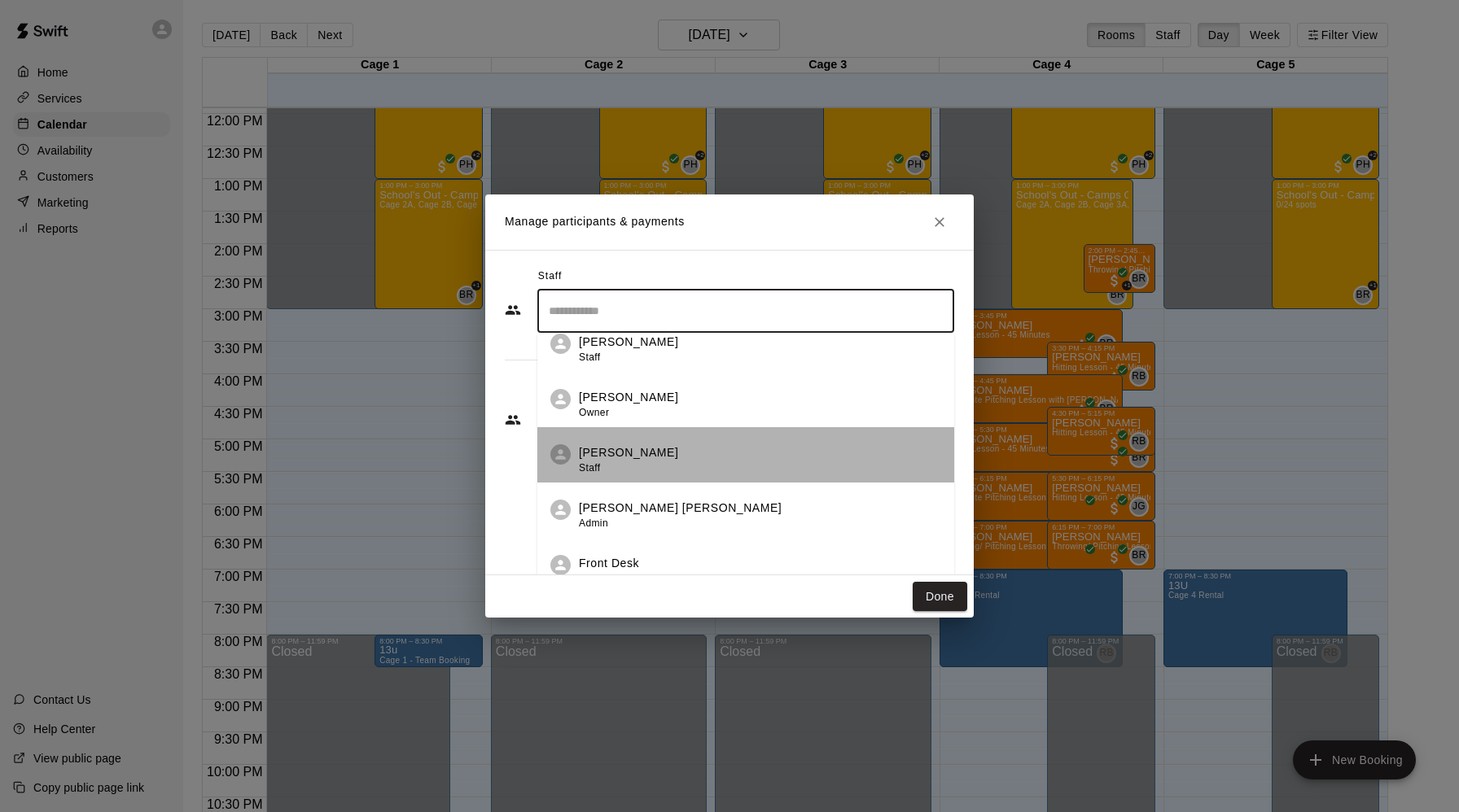
click at [636, 451] on p "Rafael Betances" at bounding box center [629, 452] width 100 height 17
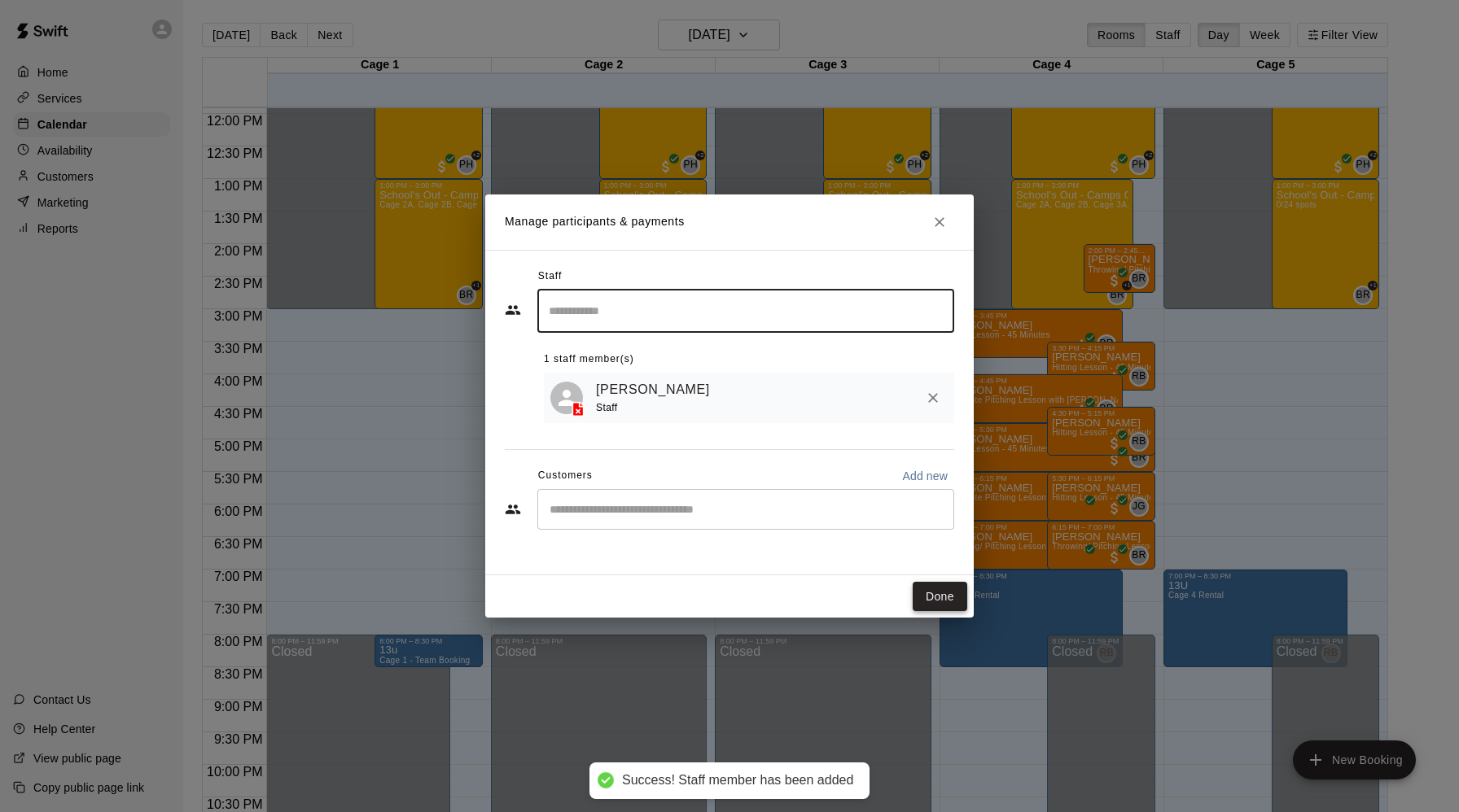
click at [947, 589] on button "Done" at bounding box center [940, 596] width 54 height 30
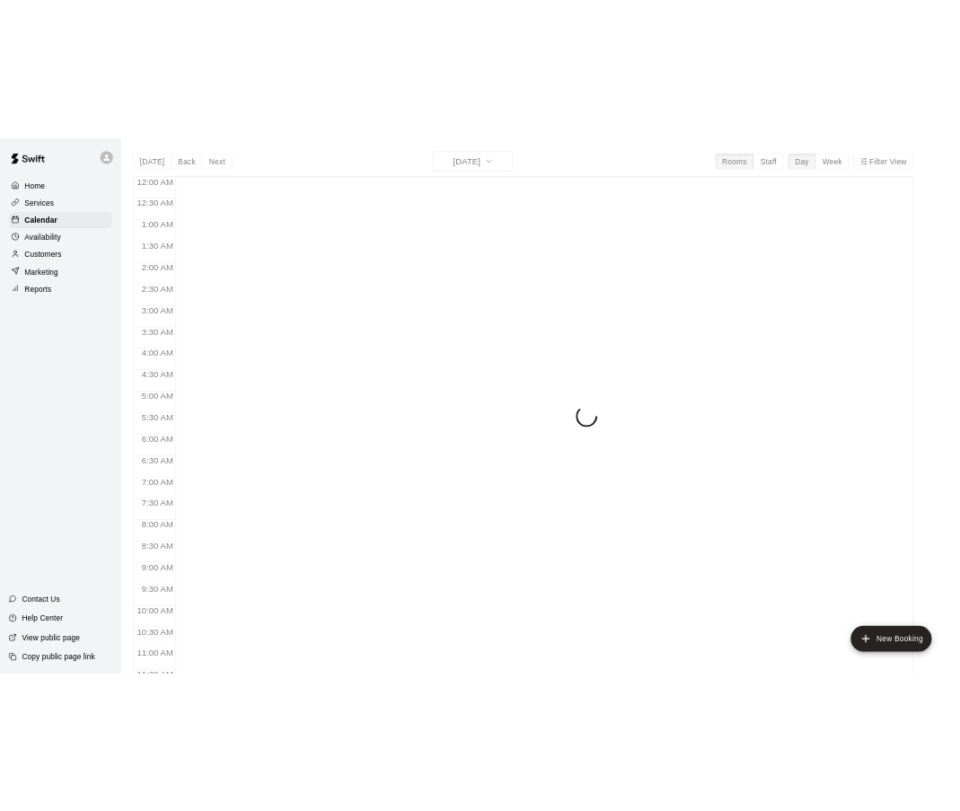
scroll to position [768, 0]
